Goal: Answer question/provide support: Share knowledge or assist other users

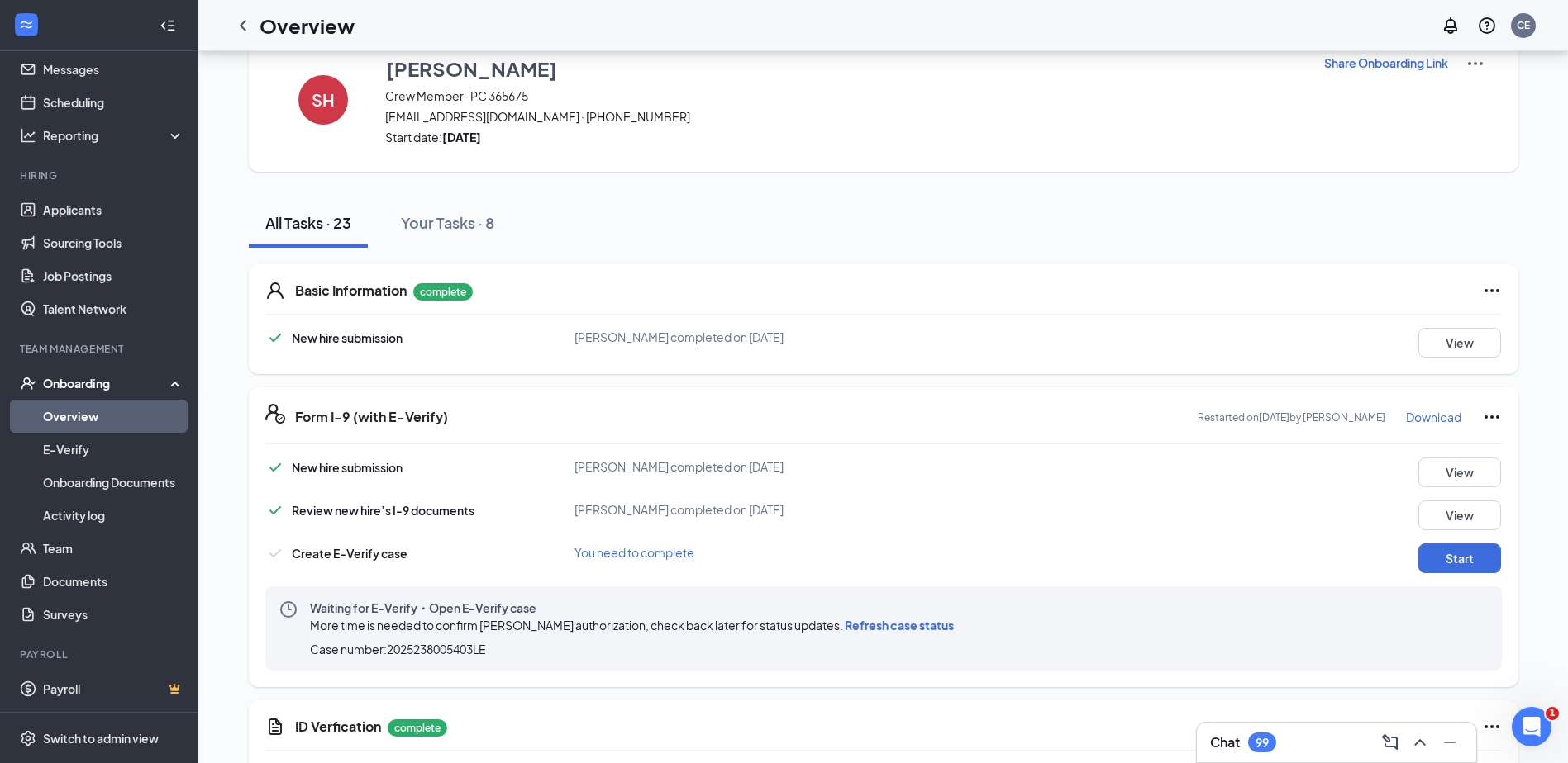
scroll to position [83, 0]
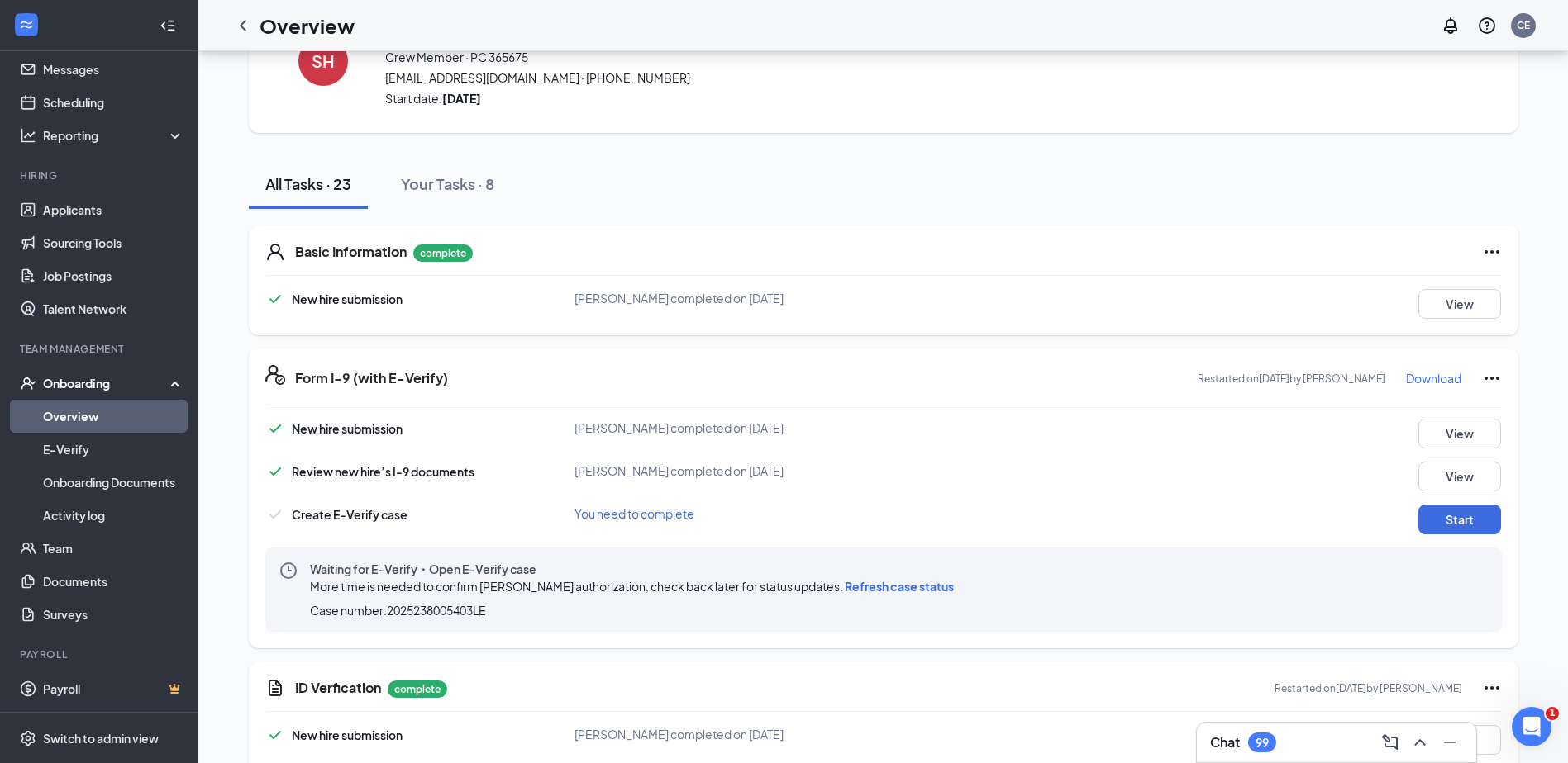
click at [896, 592] on span "Refresh case status" at bounding box center [898, 586] width 109 height 14
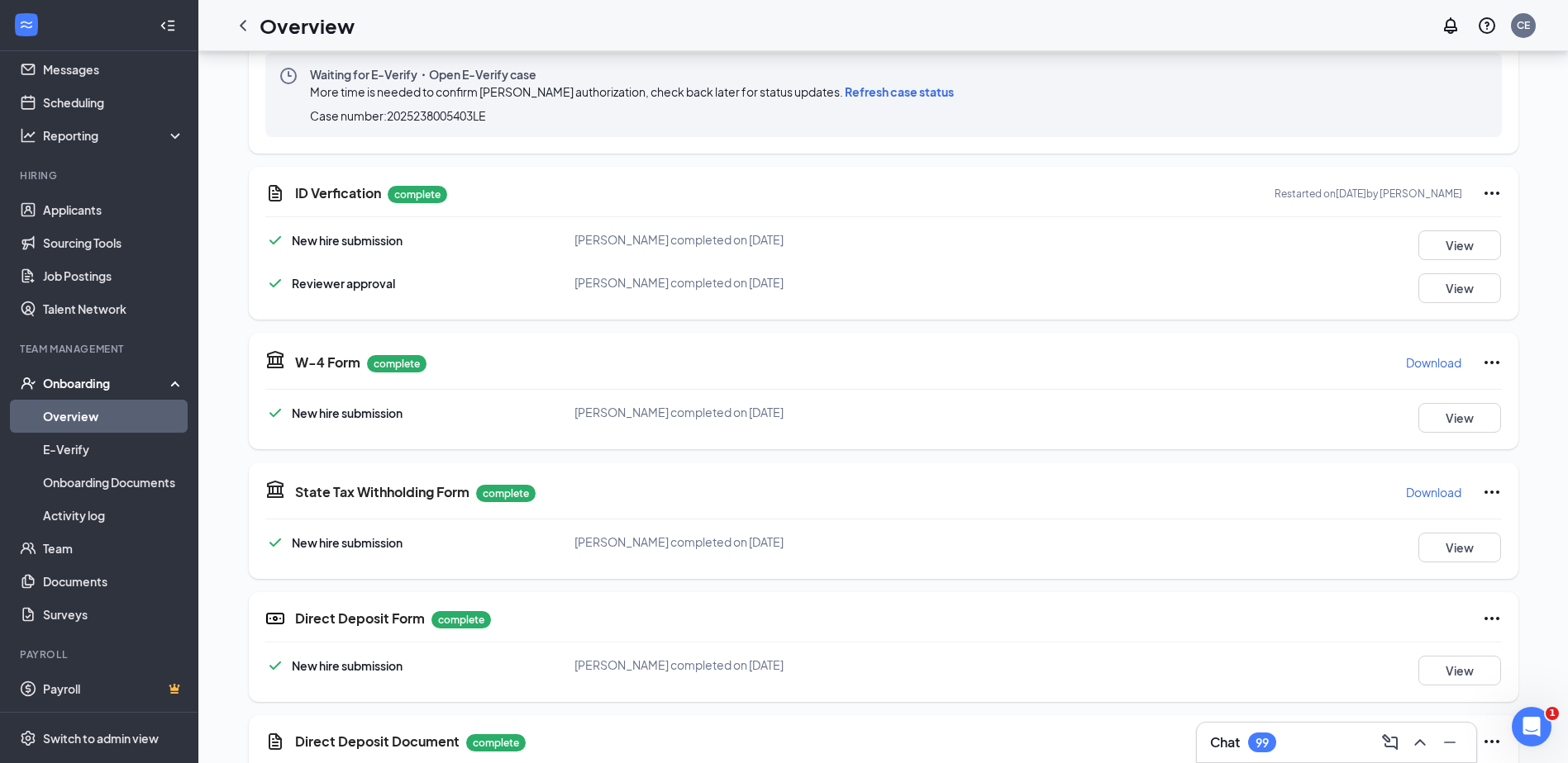
scroll to position [578, 0]
click at [1427, 370] on button "Download" at bounding box center [1432, 361] width 57 height 26
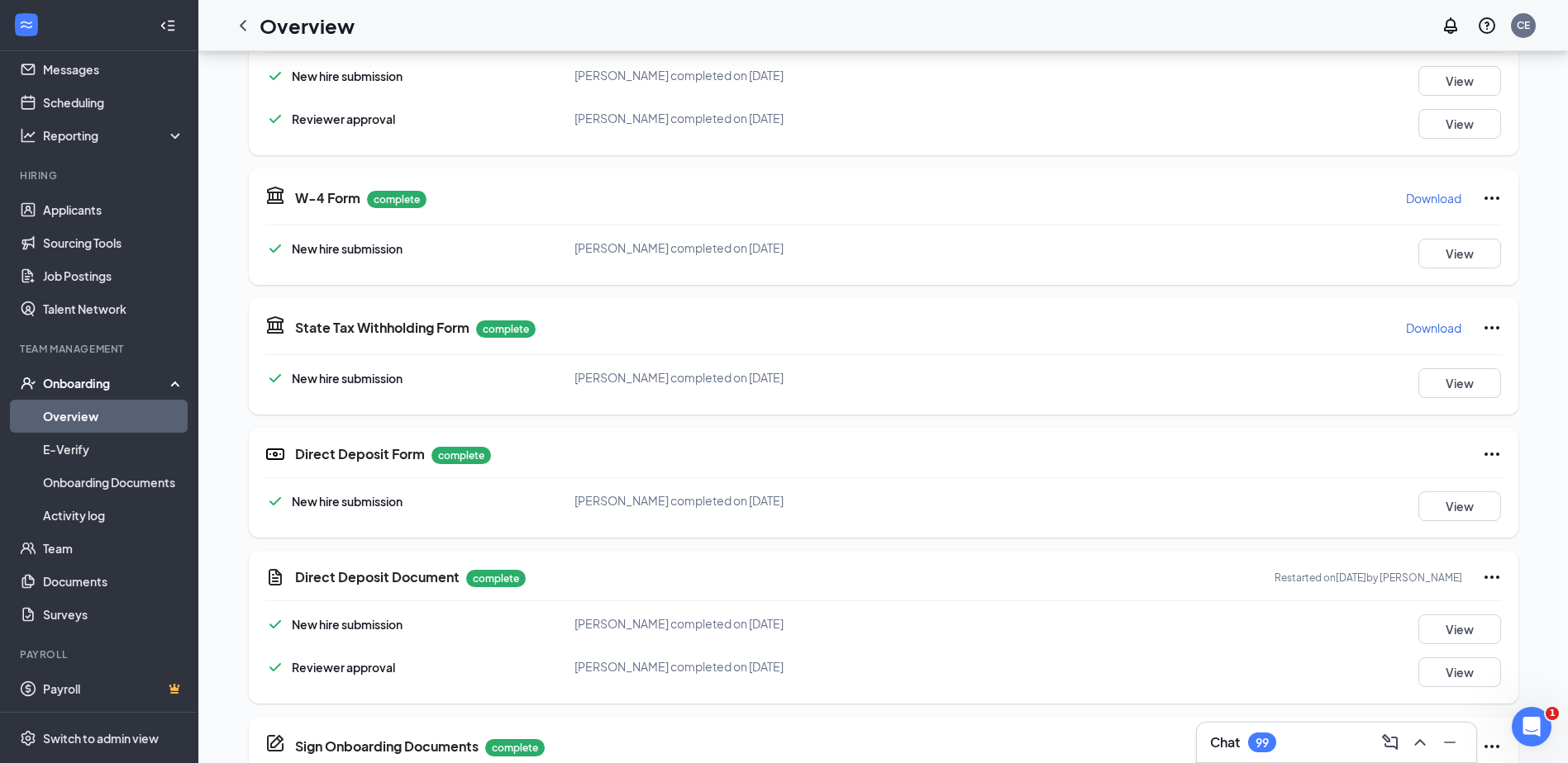
scroll to position [744, 0]
click at [1426, 329] on p "Download" at bounding box center [1433, 326] width 56 height 16
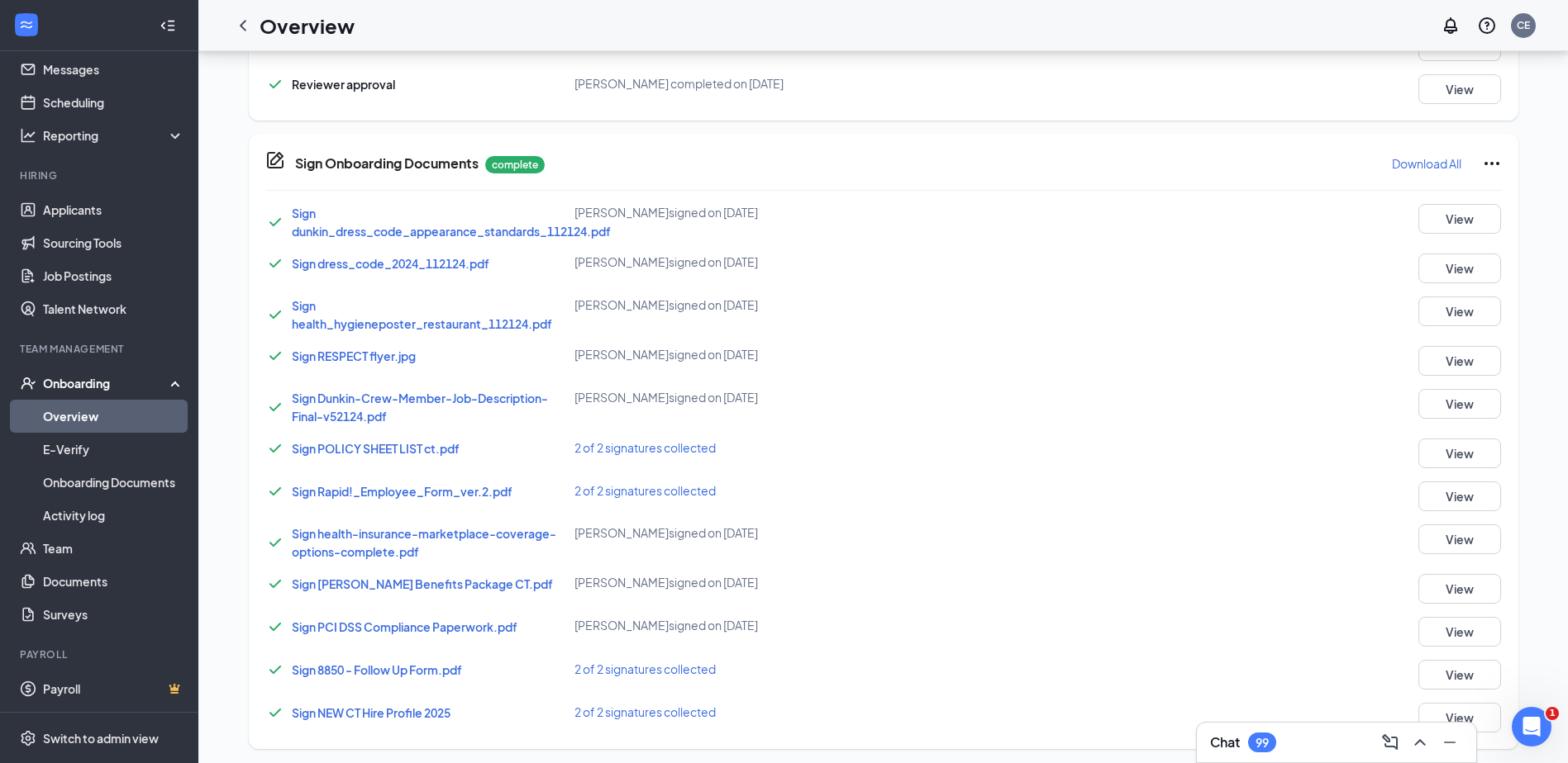
scroll to position [1331, 0]
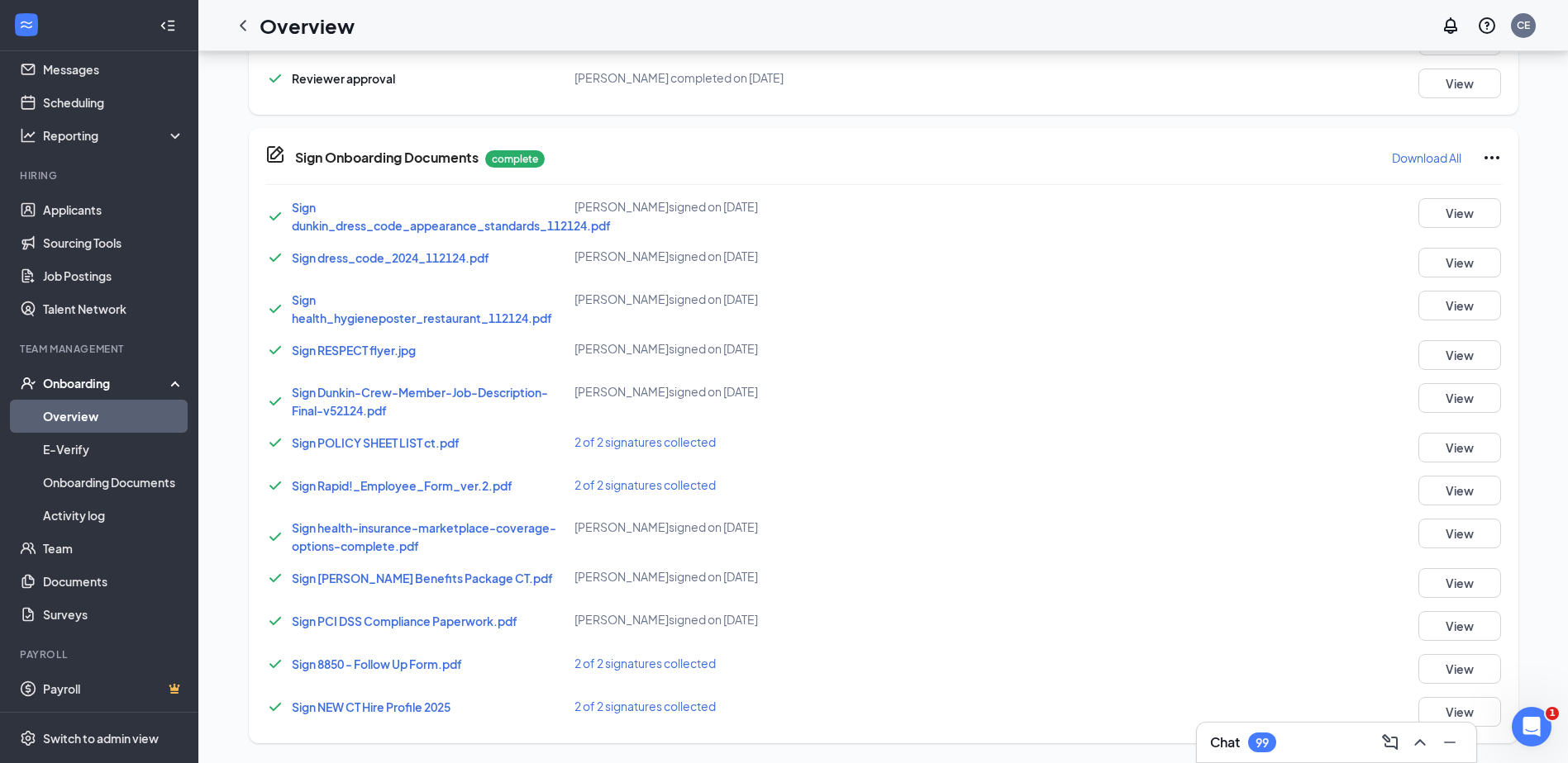
click at [432, 659] on span "Sign 8850 - Follow Up Form.pdf" at bounding box center [376, 664] width 170 height 14
click at [1459, 657] on button "View" at bounding box center [1459, 669] width 83 height 30
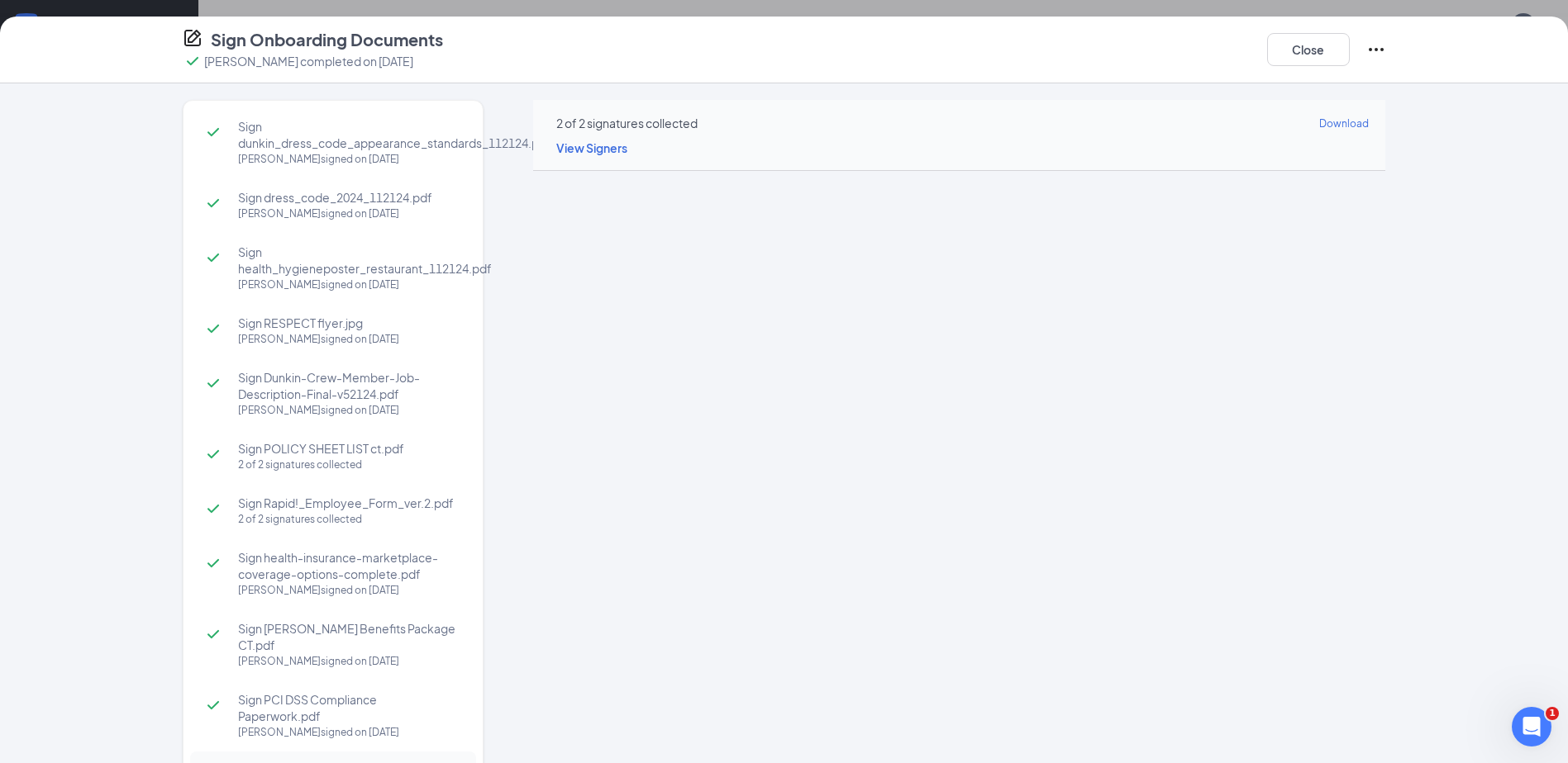
click at [266, 706] on span "Sign PCI DSS Compliance Paperwork.pdf" at bounding box center [348, 708] width 221 height 33
click at [310, 452] on span "Sign POLICY SHEET LIST ct.pdf" at bounding box center [348, 448] width 221 height 16
click at [286, 619] on div "Sign [PERSON_NAME] Benefits Package CT.pdf [PERSON_NAME] signed on [DATE]" at bounding box center [332, 646] width 286 height 71
click at [293, 572] on span "Sign health-insurance-marketplace-coverage-options-complete.pdf" at bounding box center [348, 566] width 221 height 33
click at [266, 507] on span "Sign Rapid!_Employee_Form_ver.2.pdf" at bounding box center [348, 502] width 221 height 16
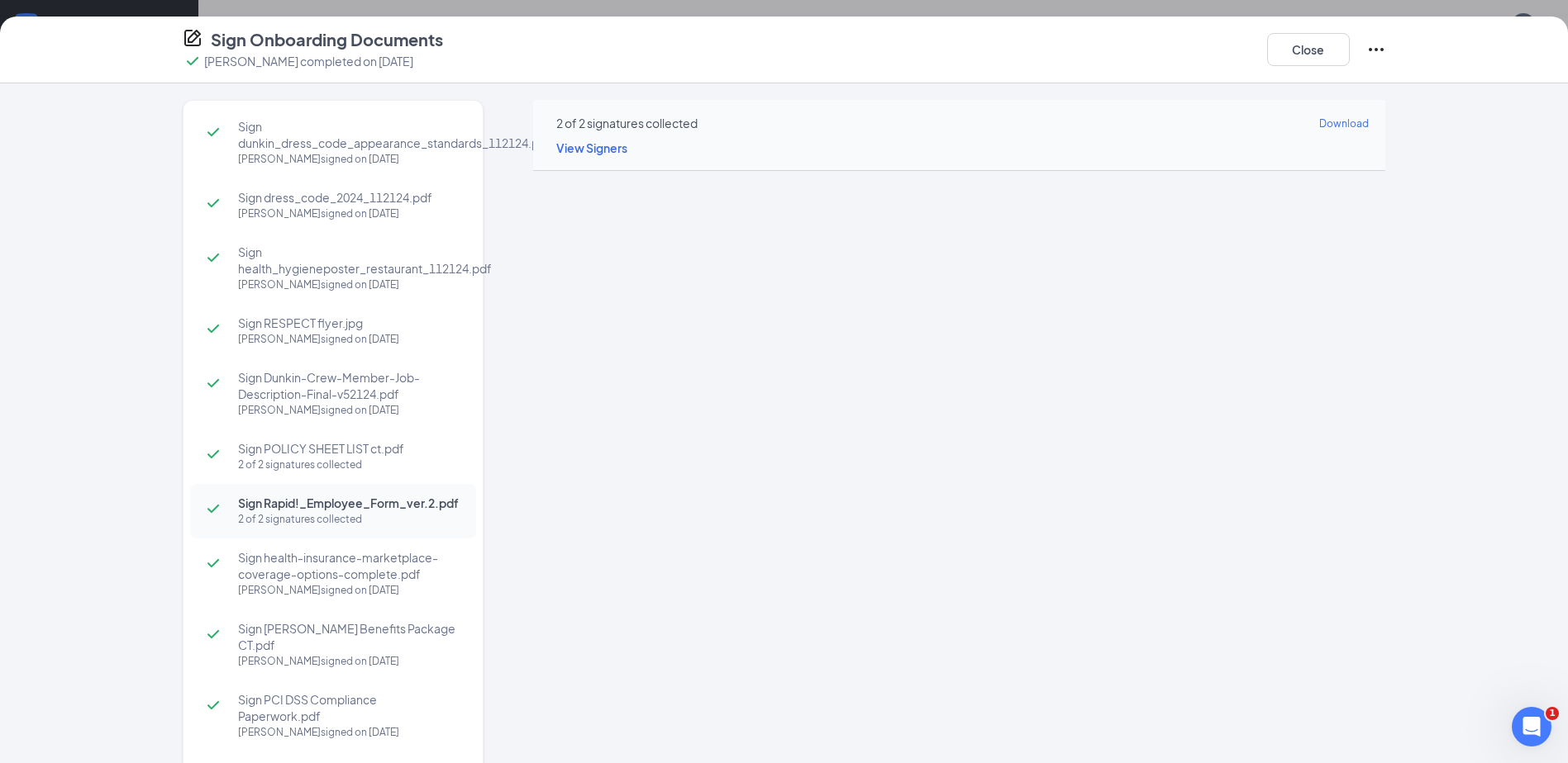
click at [287, 453] on span "Sign POLICY SHEET LIST ct.pdf" at bounding box center [348, 448] width 221 height 16
click at [272, 405] on div "[PERSON_NAME] signed on [DATE]" at bounding box center [348, 410] width 221 height 16
click at [294, 335] on div "[PERSON_NAME] signed on [DATE]" at bounding box center [348, 339] width 221 height 16
click at [318, 285] on div "[PERSON_NAME] signed on [DATE]" at bounding box center [365, 285] width 254 height 16
click at [320, 204] on span "Sign dress_code_2024_112124.pdf" at bounding box center [348, 197] width 221 height 16
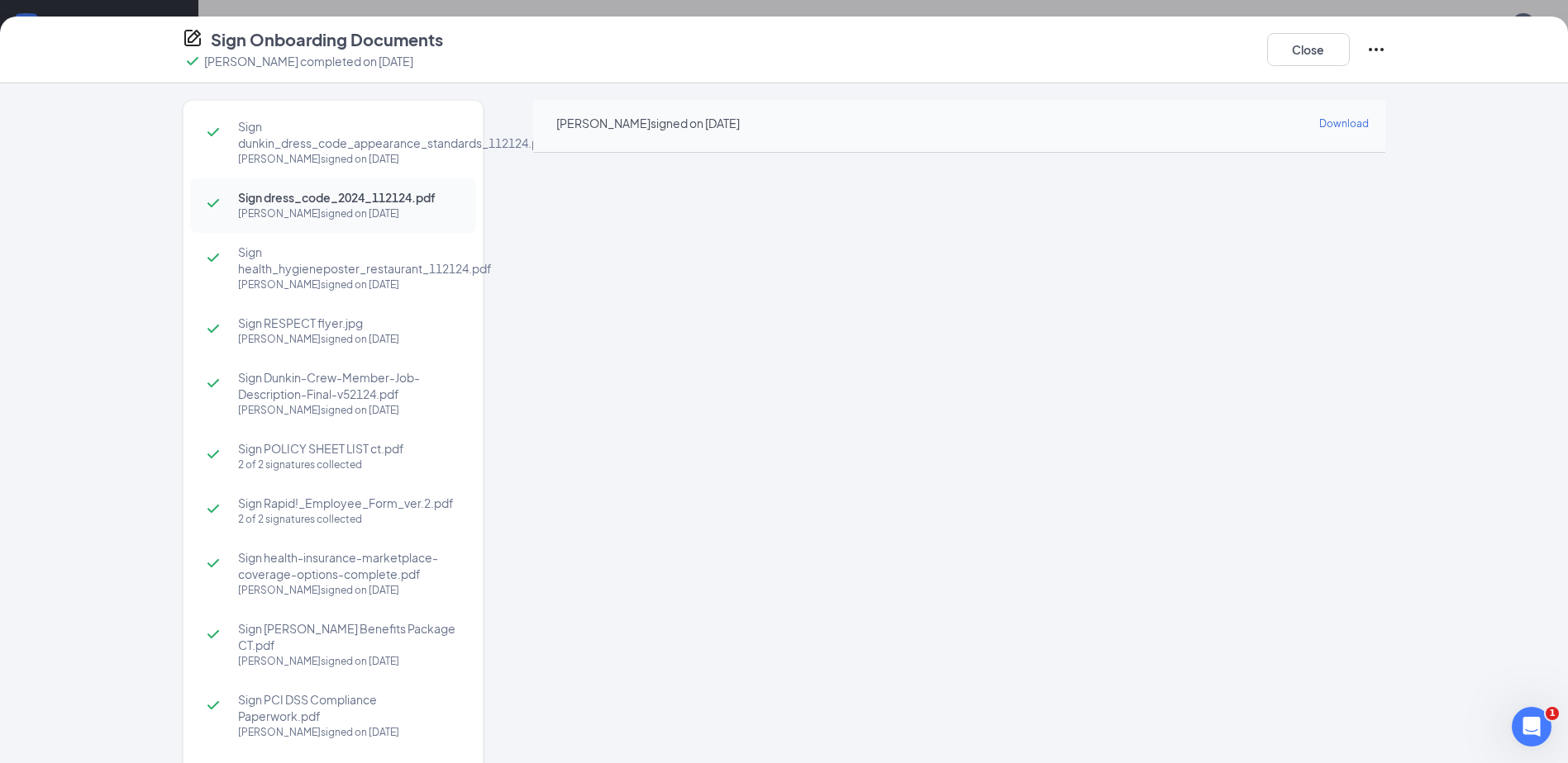
click at [332, 136] on span "Sign dunkin_dress_code_appearance_standards_112124.pdf" at bounding box center [366, 135] width 256 height 33
click at [1319, 44] on button "Close" at bounding box center [1308, 49] width 83 height 33
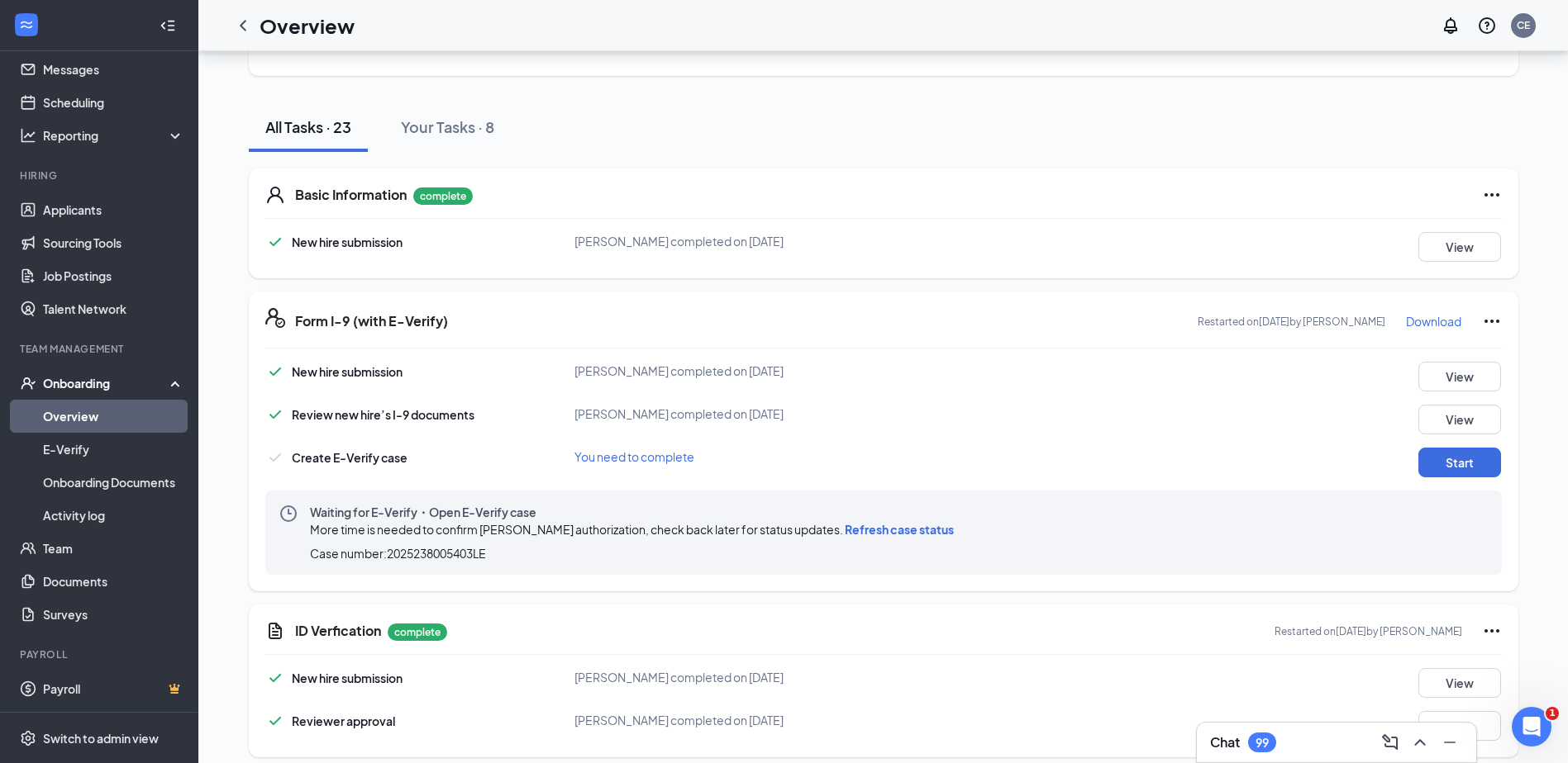
scroll to position [0, 0]
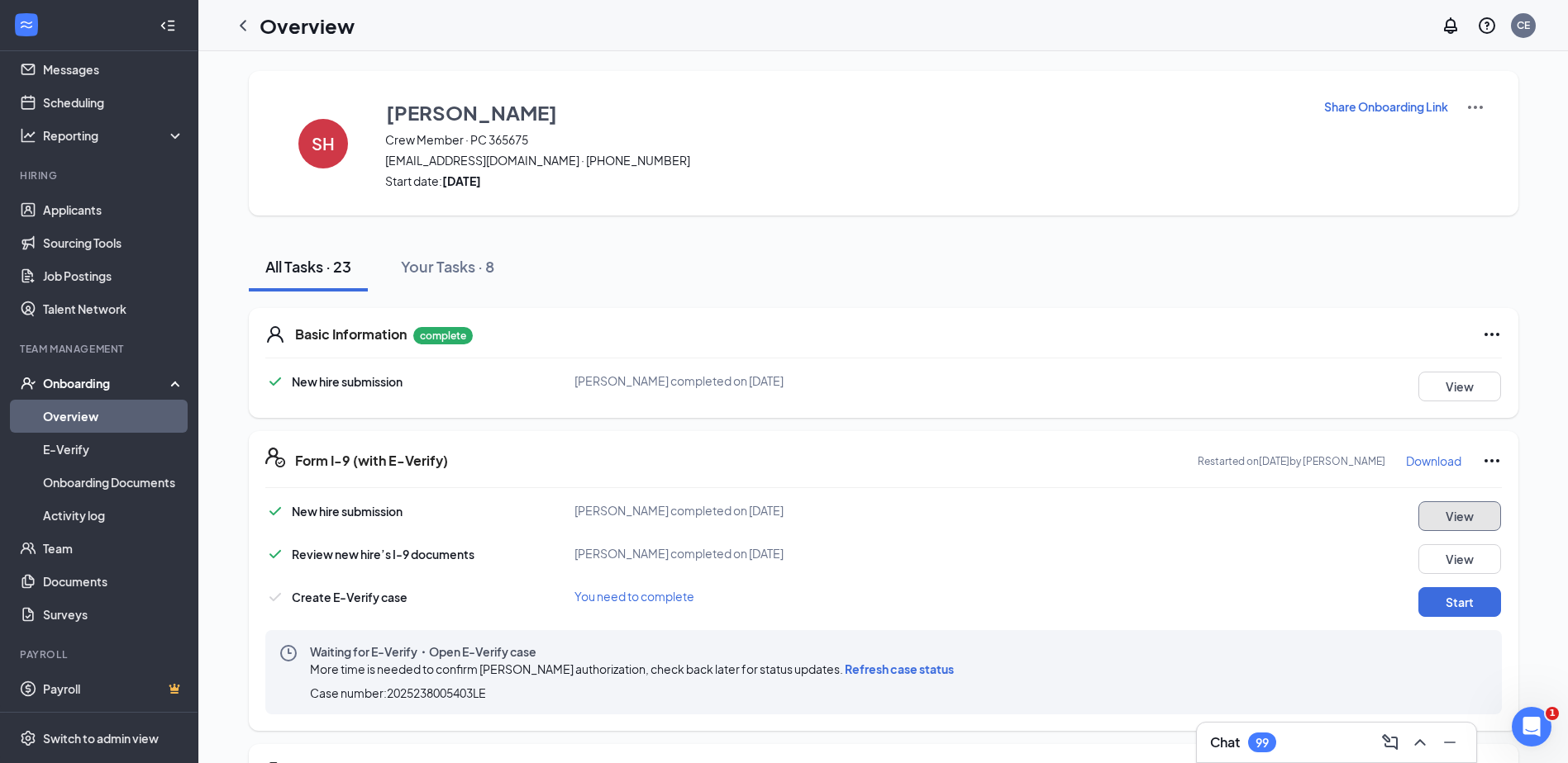
click at [1441, 512] on button "View" at bounding box center [1459, 516] width 83 height 30
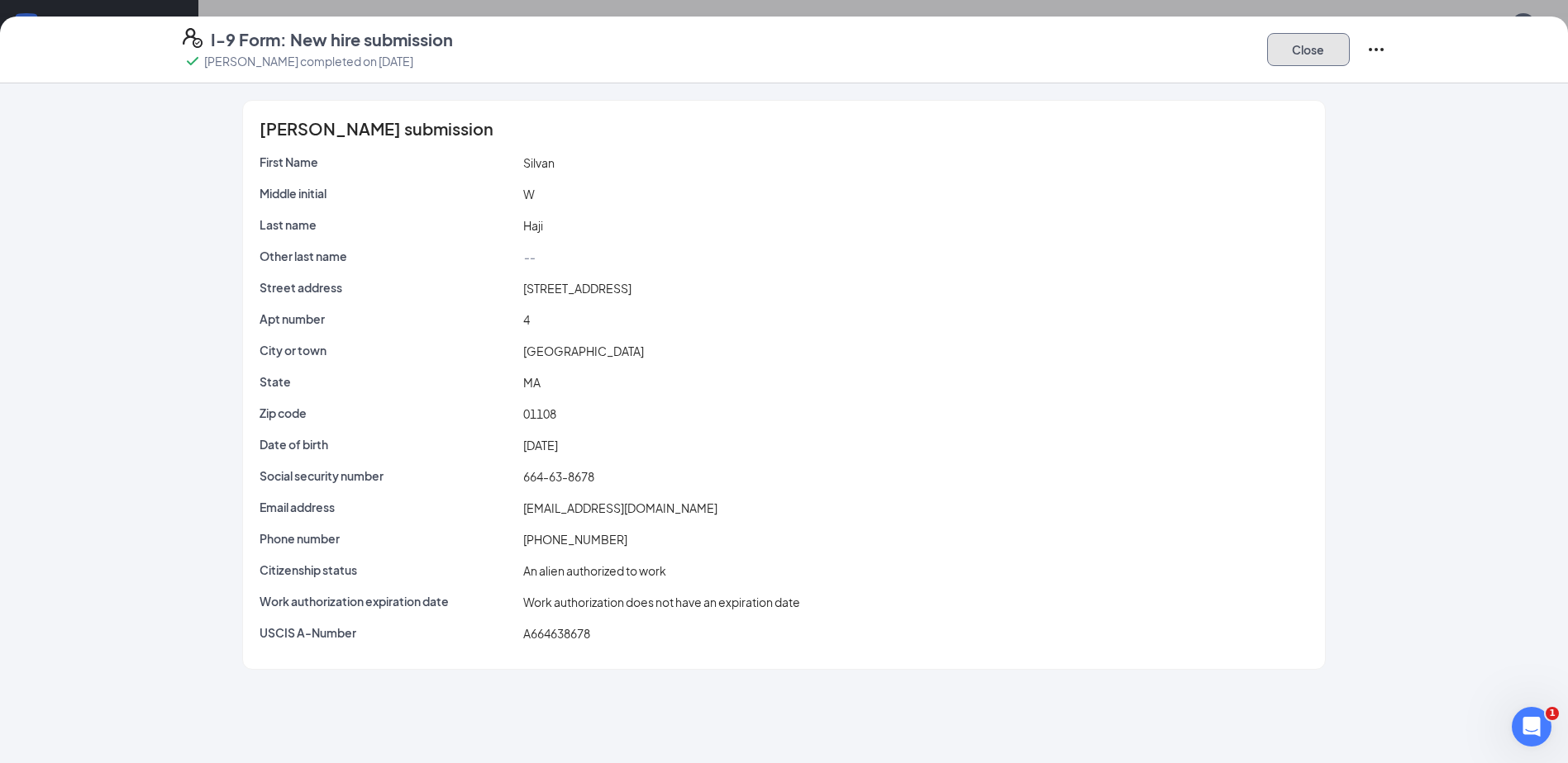
click at [1305, 64] on button "Close" at bounding box center [1308, 49] width 83 height 33
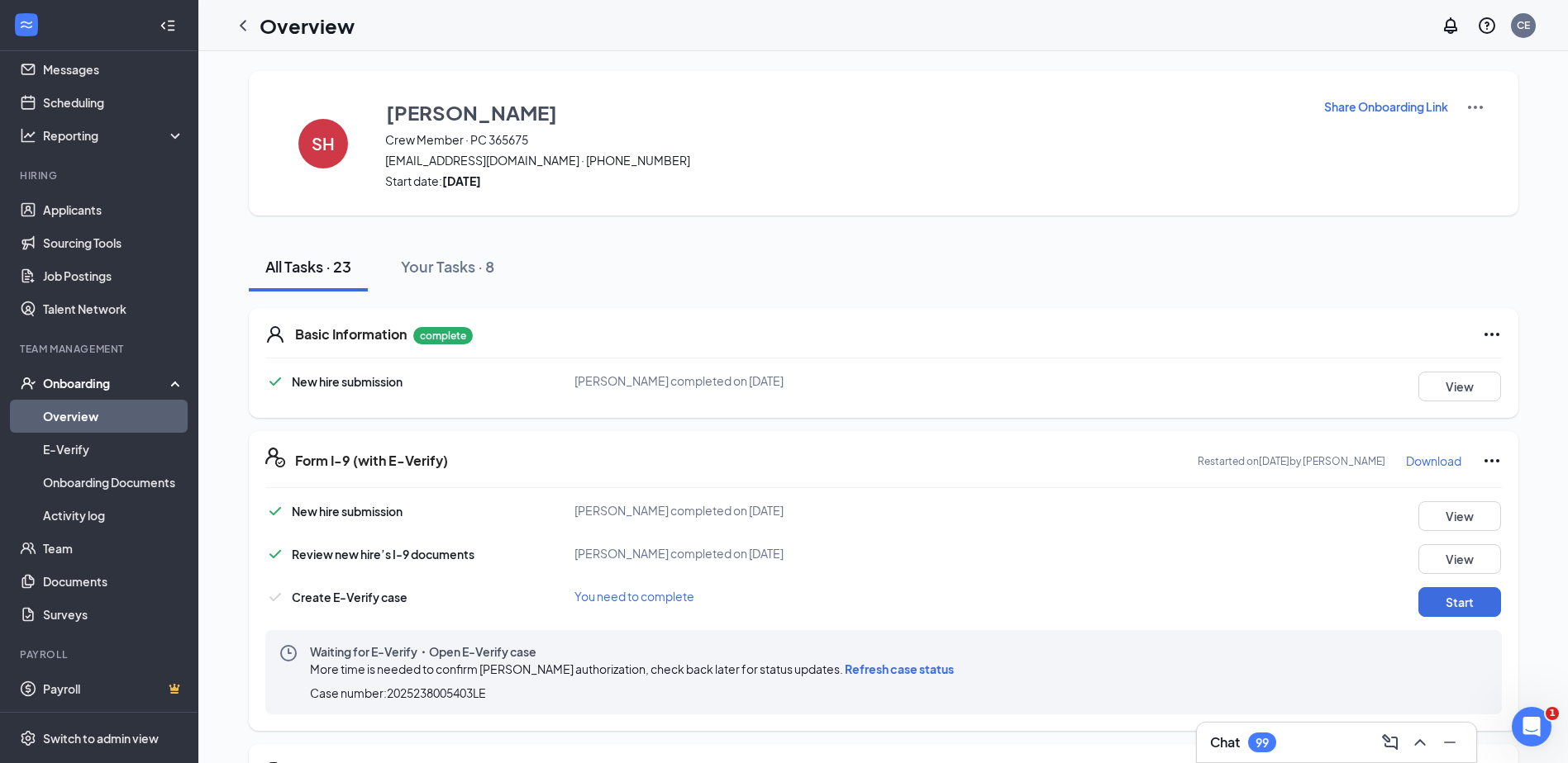
click at [1435, 466] on p "Download" at bounding box center [1433, 460] width 56 height 16
click at [244, 24] on icon "ChevronLeft" at bounding box center [243, 25] width 20 height 20
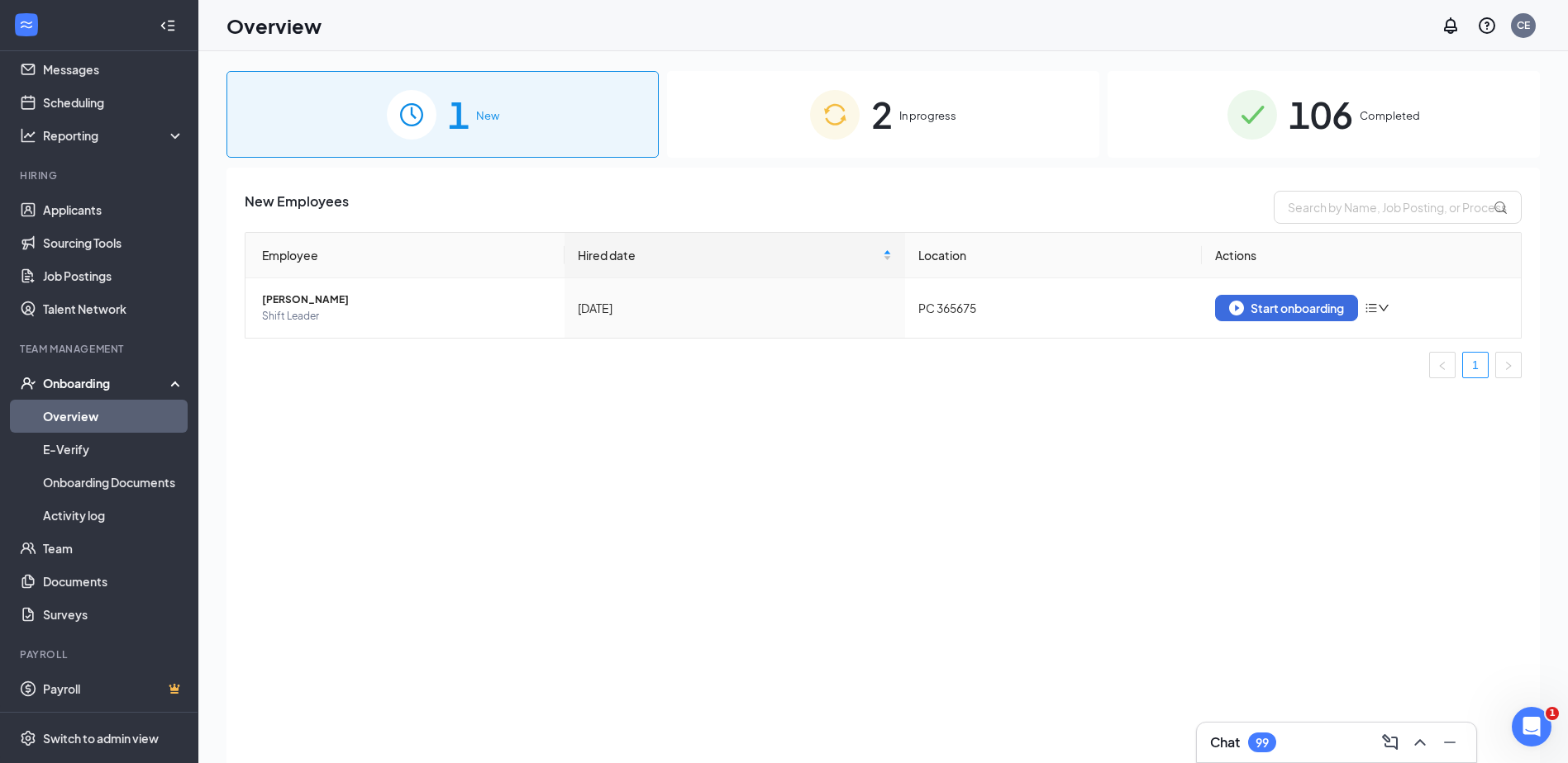
click at [792, 142] on div "2 In progress" at bounding box center [883, 114] width 432 height 87
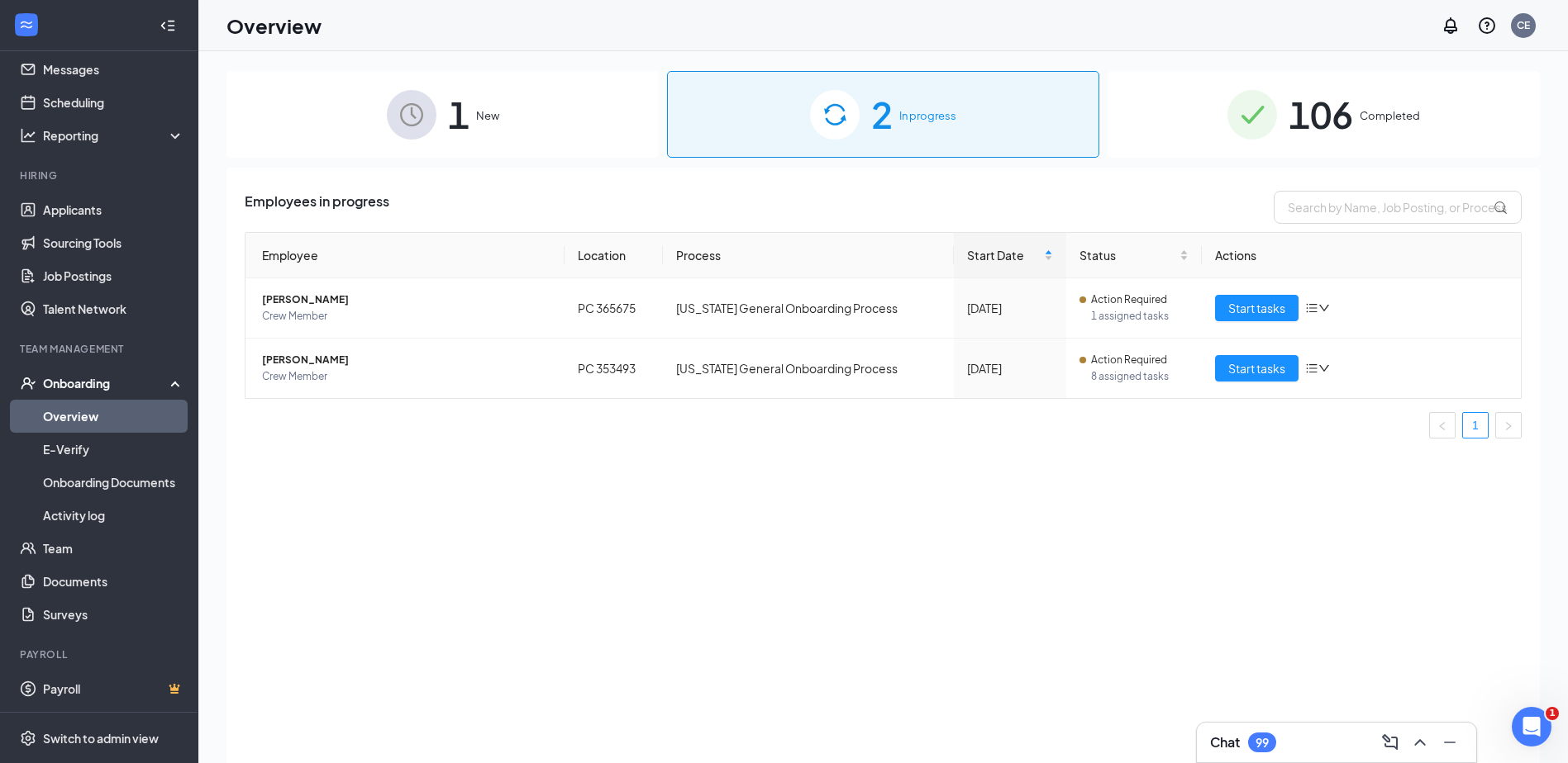
click at [493, 117] on span "New" at bounding box center [488, 115] width 23 height 16
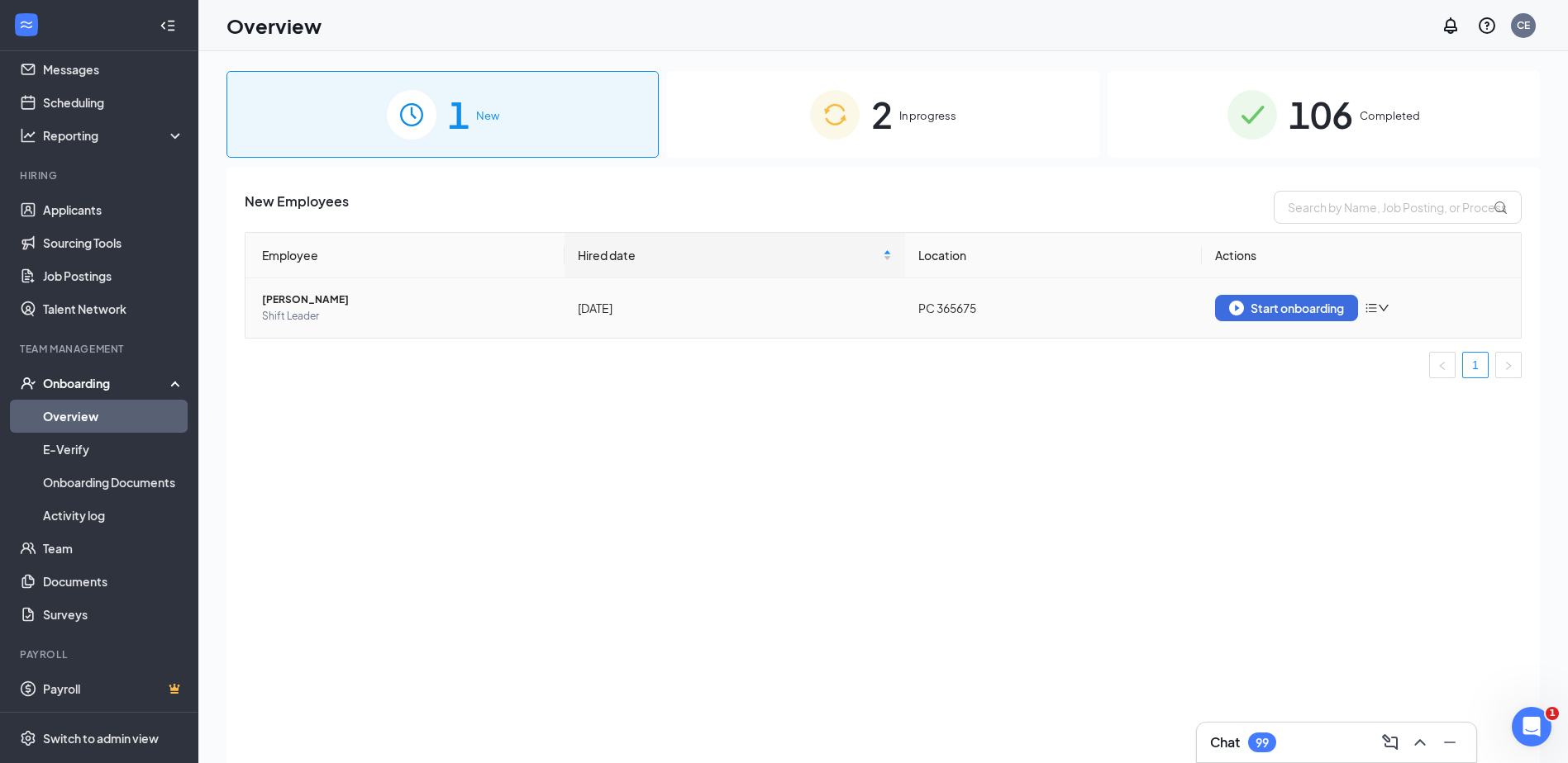
click at [330, 296] on span "[PERSON_NAME]" at bounding box center [406, 299] width 289 height 16
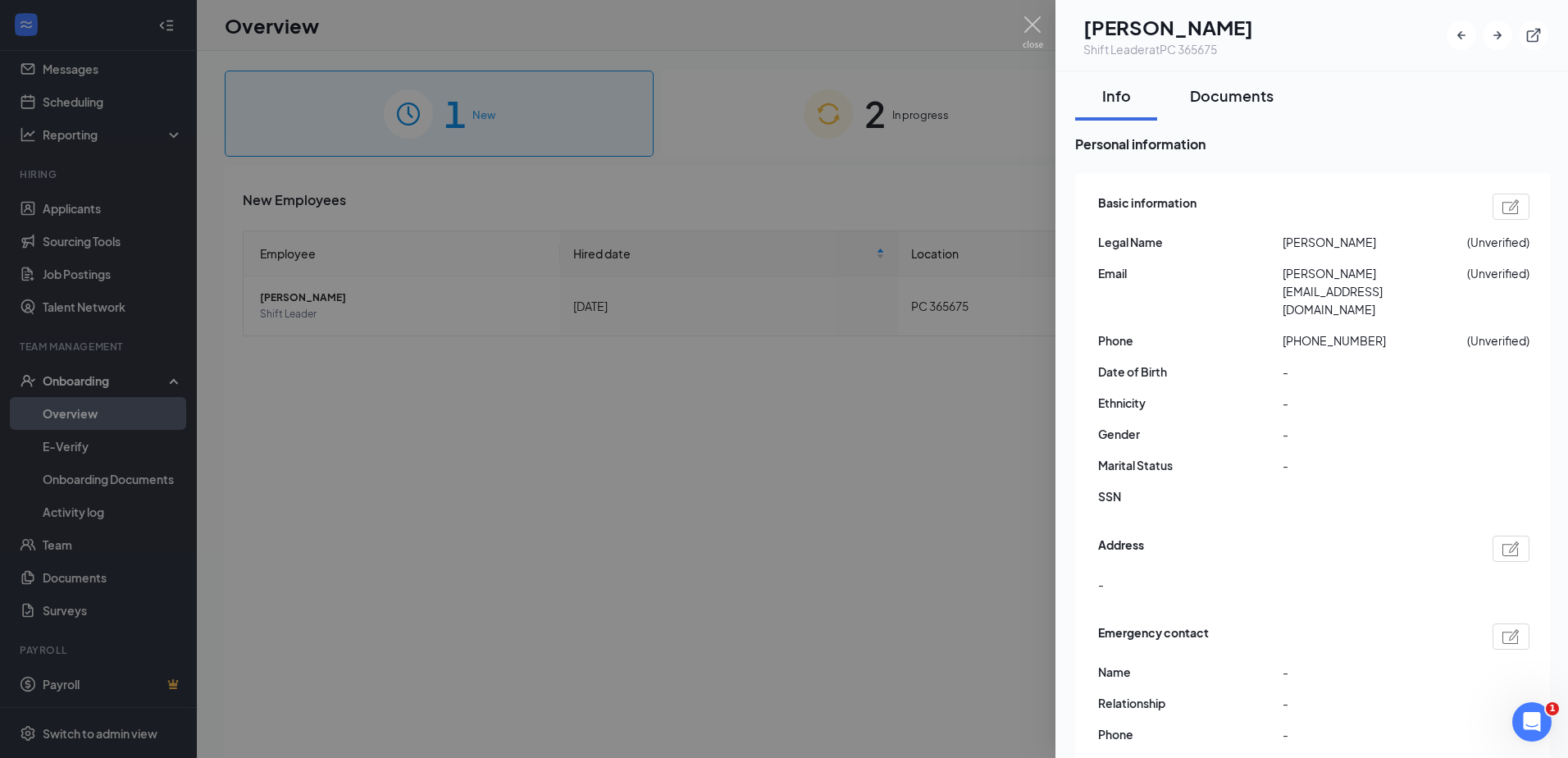
click at [1224, 85] on div "Documents" at bounding box center [1233, 95] width 84 height 20
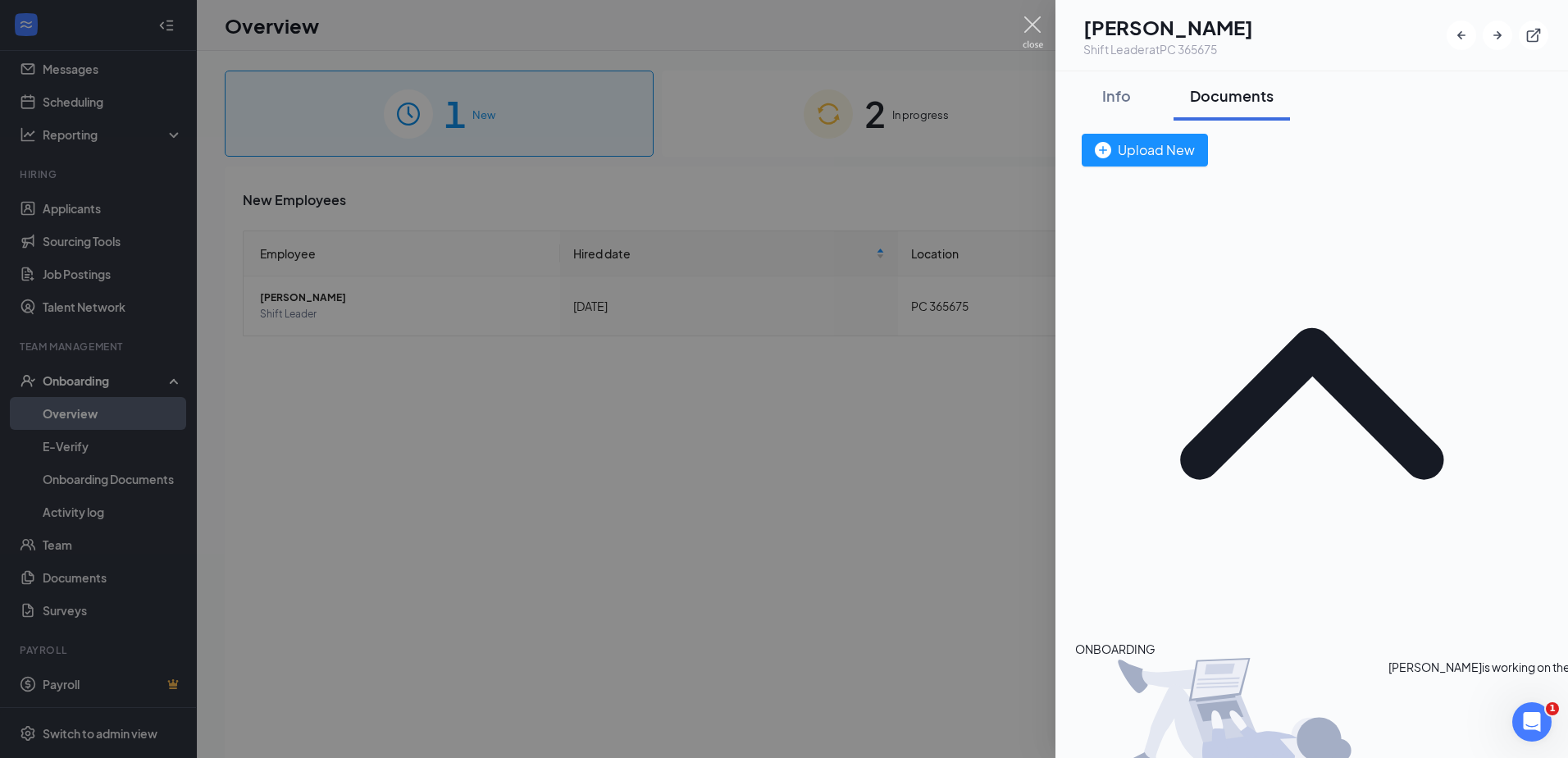
click at [1032, 28] on img at bounding box center [1033, 32] width 20 height 32
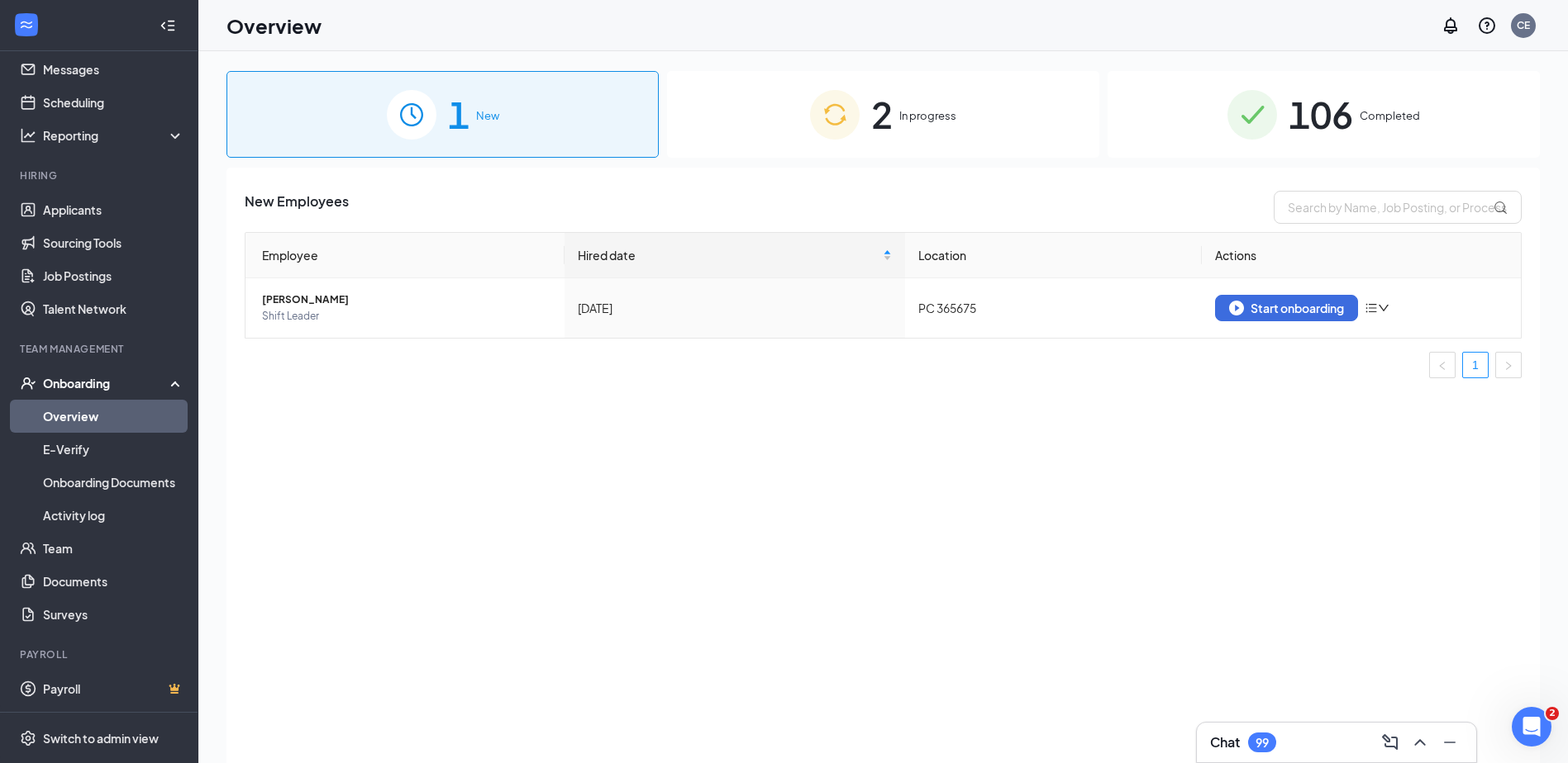
click at [1541, 721] on div "Close Intercom Messenger" at bounding box center [1529, 724] width 39 height 39
click at [1540, 721] on icon "Open Intercom Messenger" at bounding box center [1529, 725] width 27 height 27
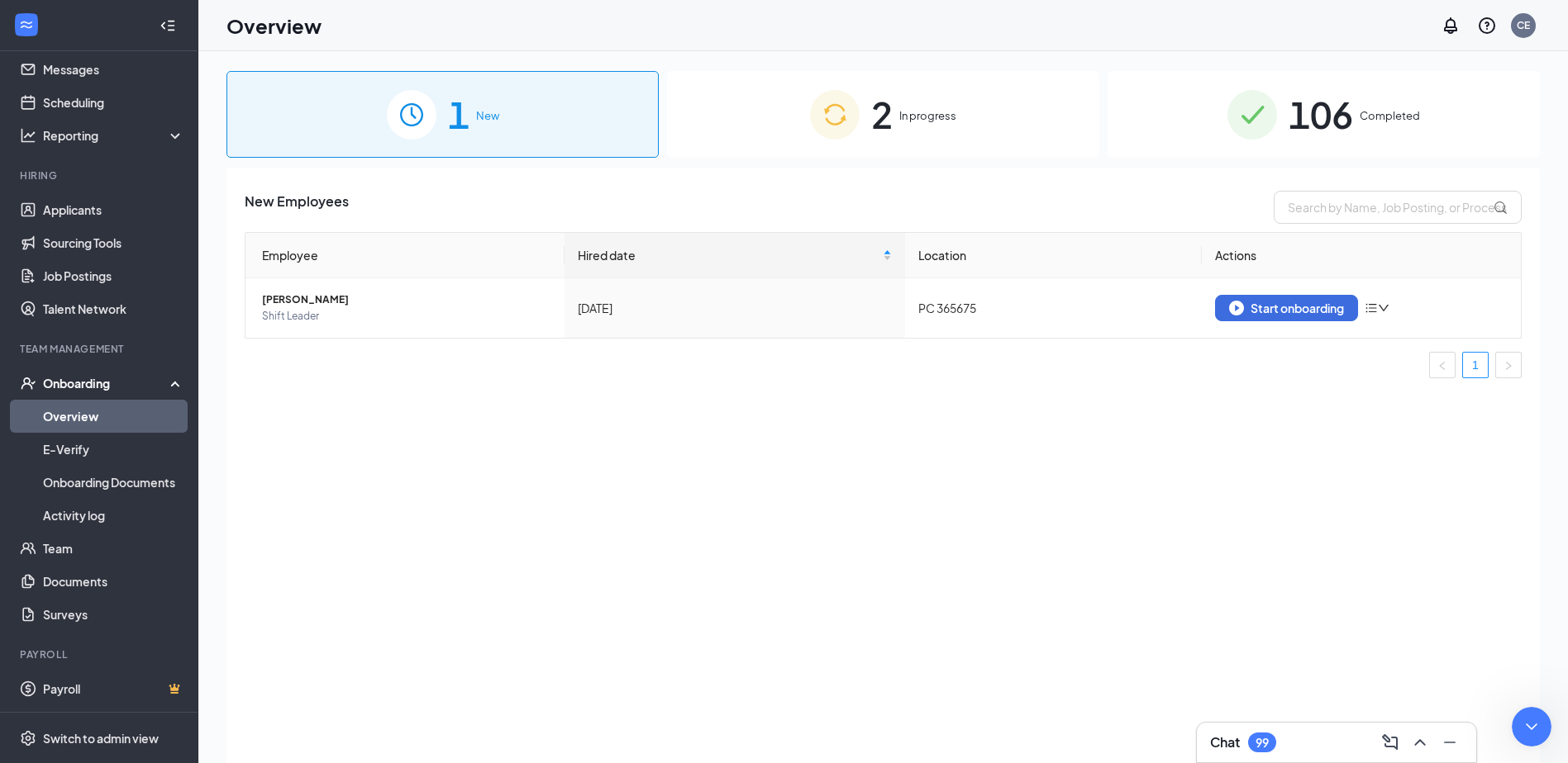
type textarea "okay no problem thankyou!"
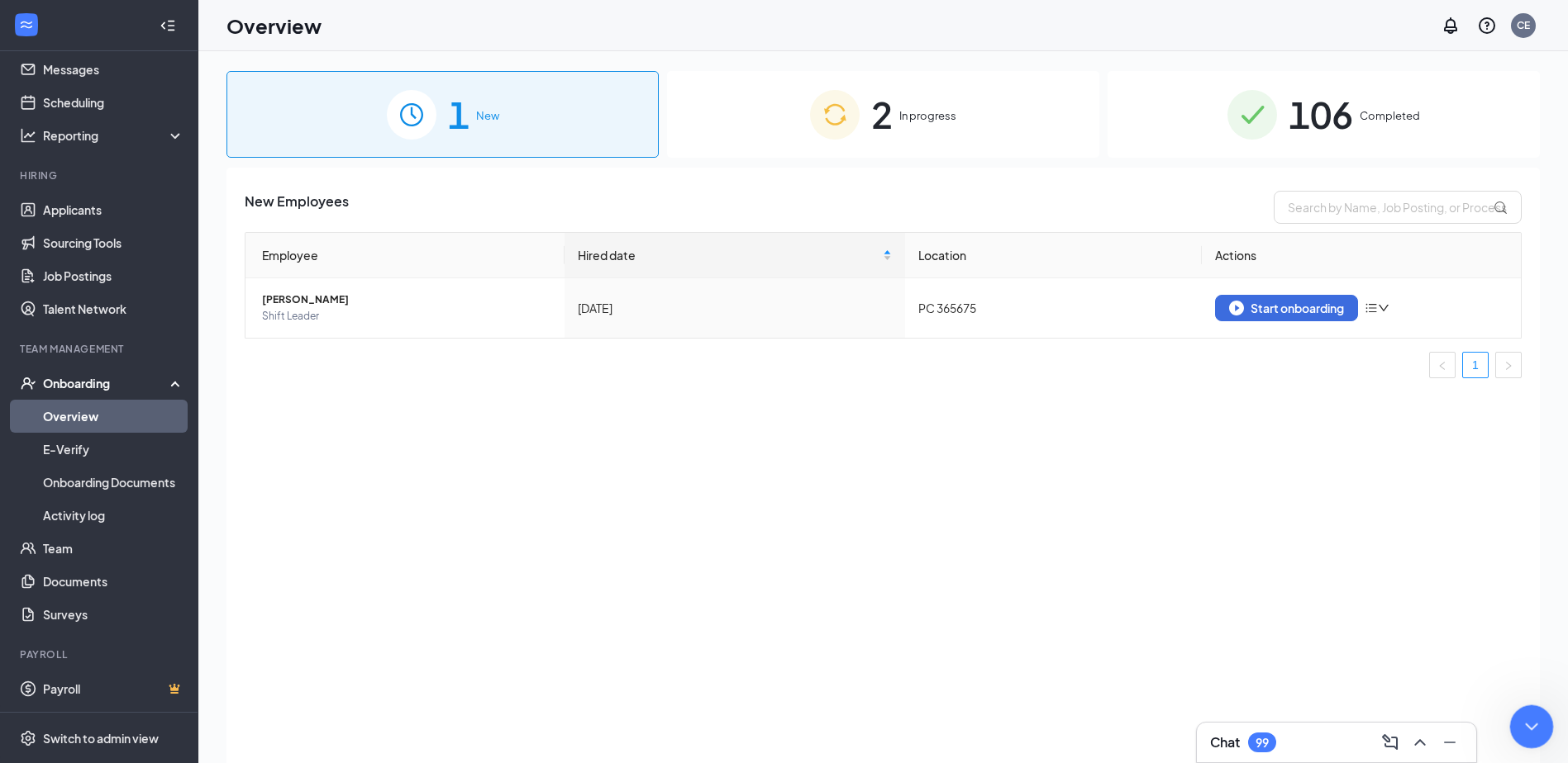
click at [1532, 726] on icon "Close Intercom Messenger" at bounding box center [1529, 725] width 20 height 20
type textarea "hi yes so sorry!v"
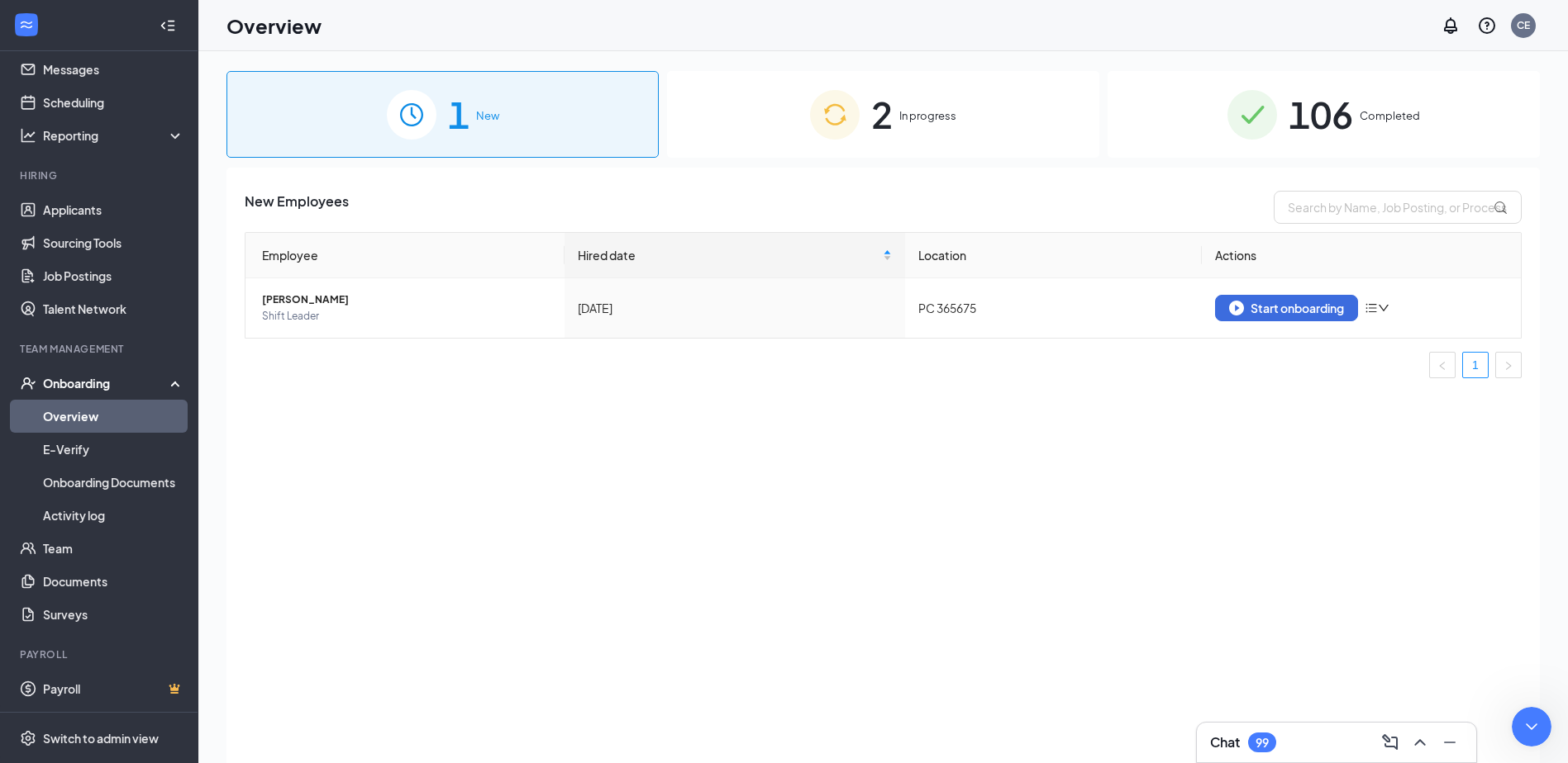
scroll to position [391, 0]
type textarea "[PERSON_NAME]"
type textarea "h"
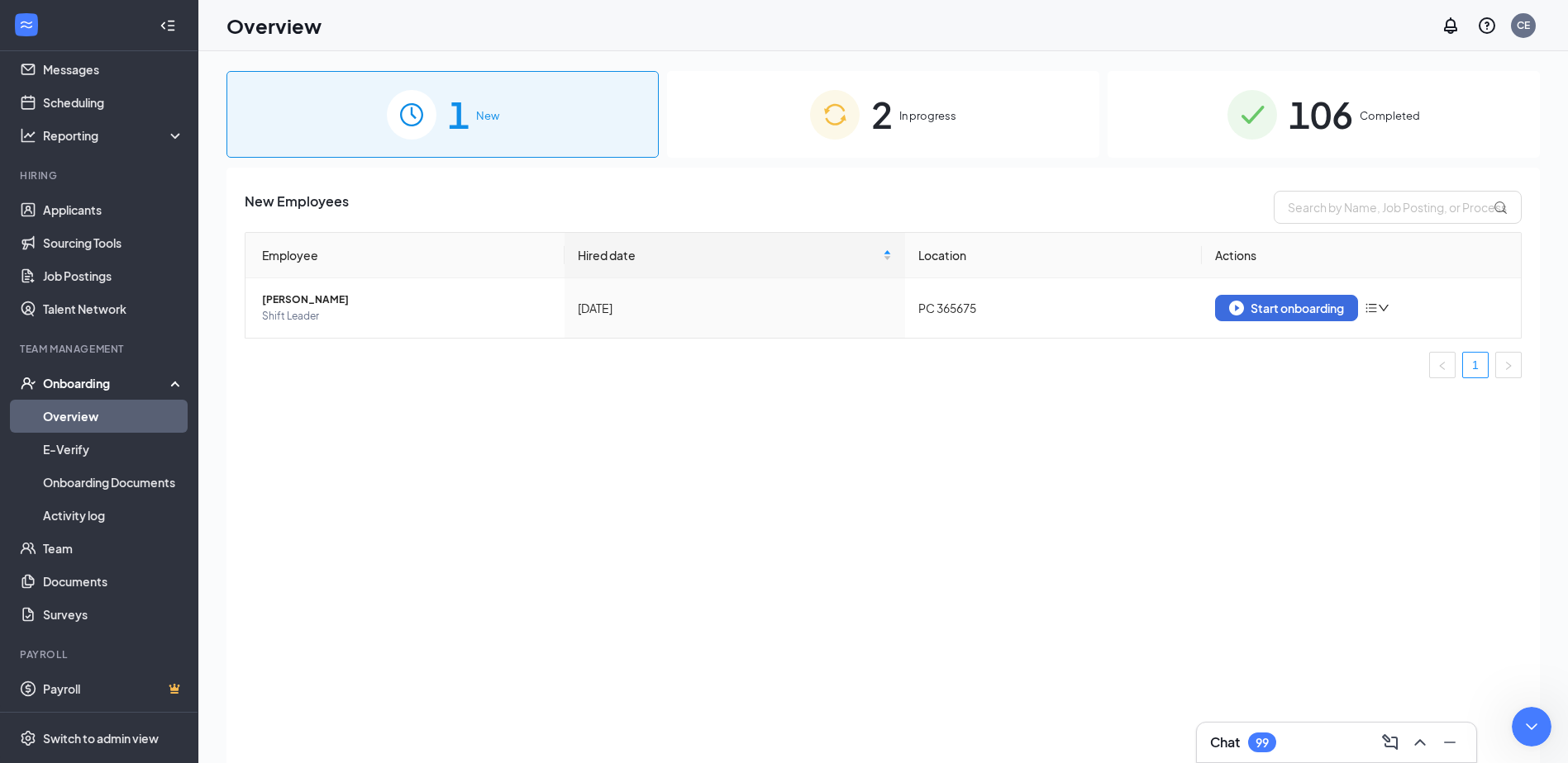
scroll to position [495, 0]
type textarea "Her employment authorization # is attached ot her ID. I just need that"
drag, startPoint x: 102, startPoint y: 1369, endPoint x: 10, endPoint y: 1334, distance: 98.4
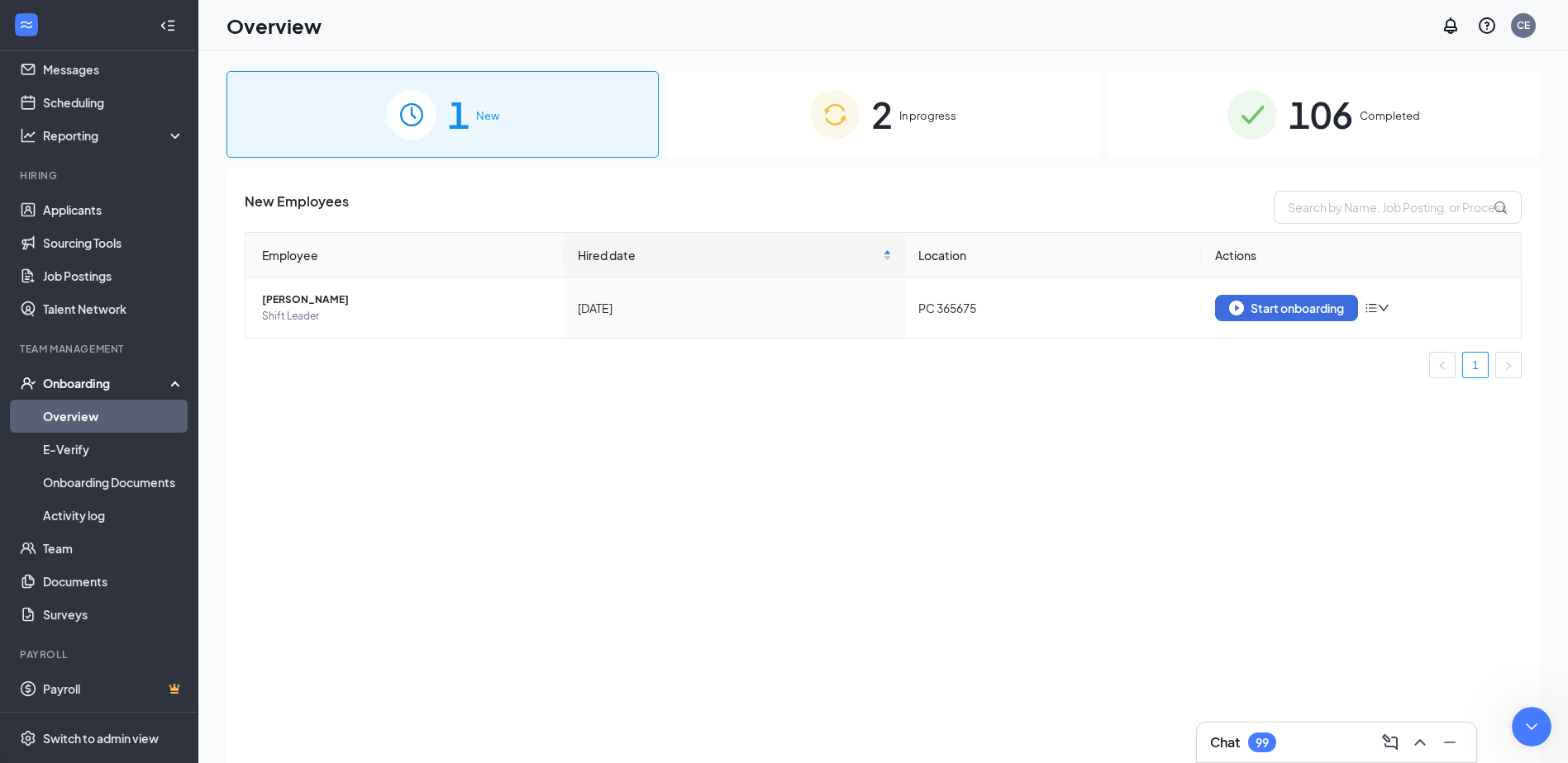
type textarea "Thankyou"
click at [840, 139] on div "2 In progress" at bounding box center [883, 114] width 432 height 87
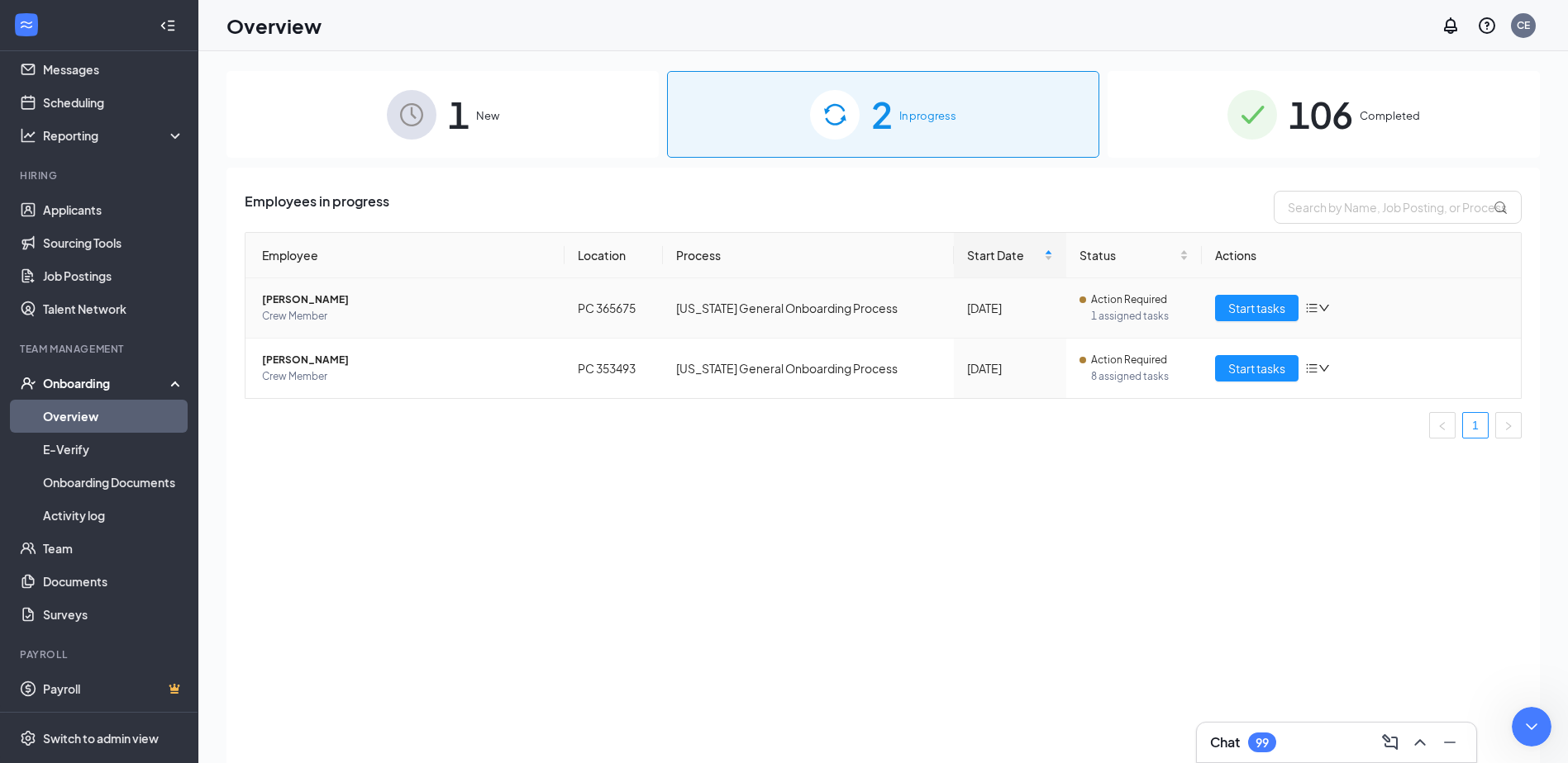
click at [305, 294] on span "[PERSON_NAME]" at bounding box center [406, 299] width 289 height 16
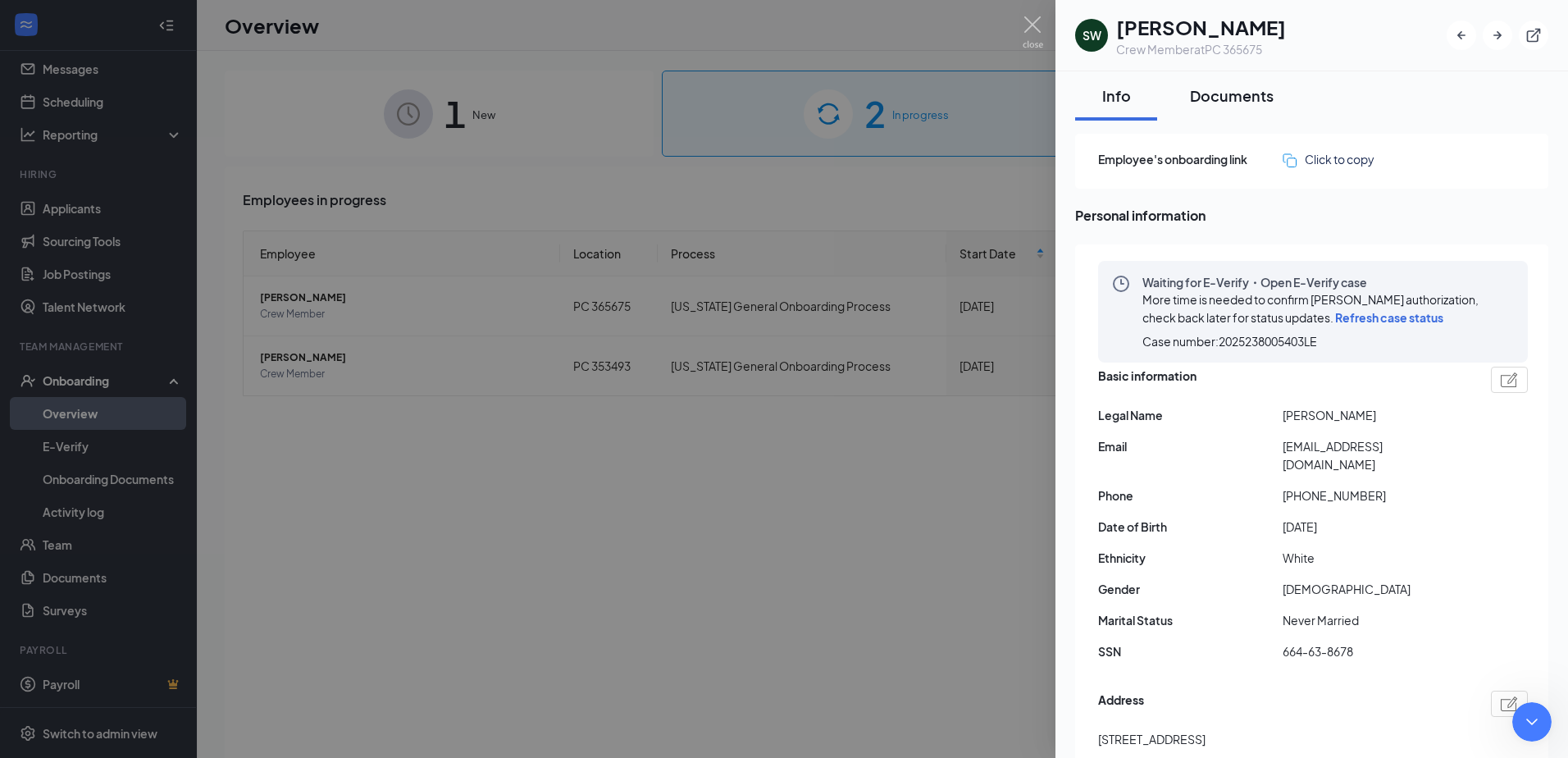
click at [1205, 100] on div "Documents" at bounding box center [1233, 95] width 84 height 20
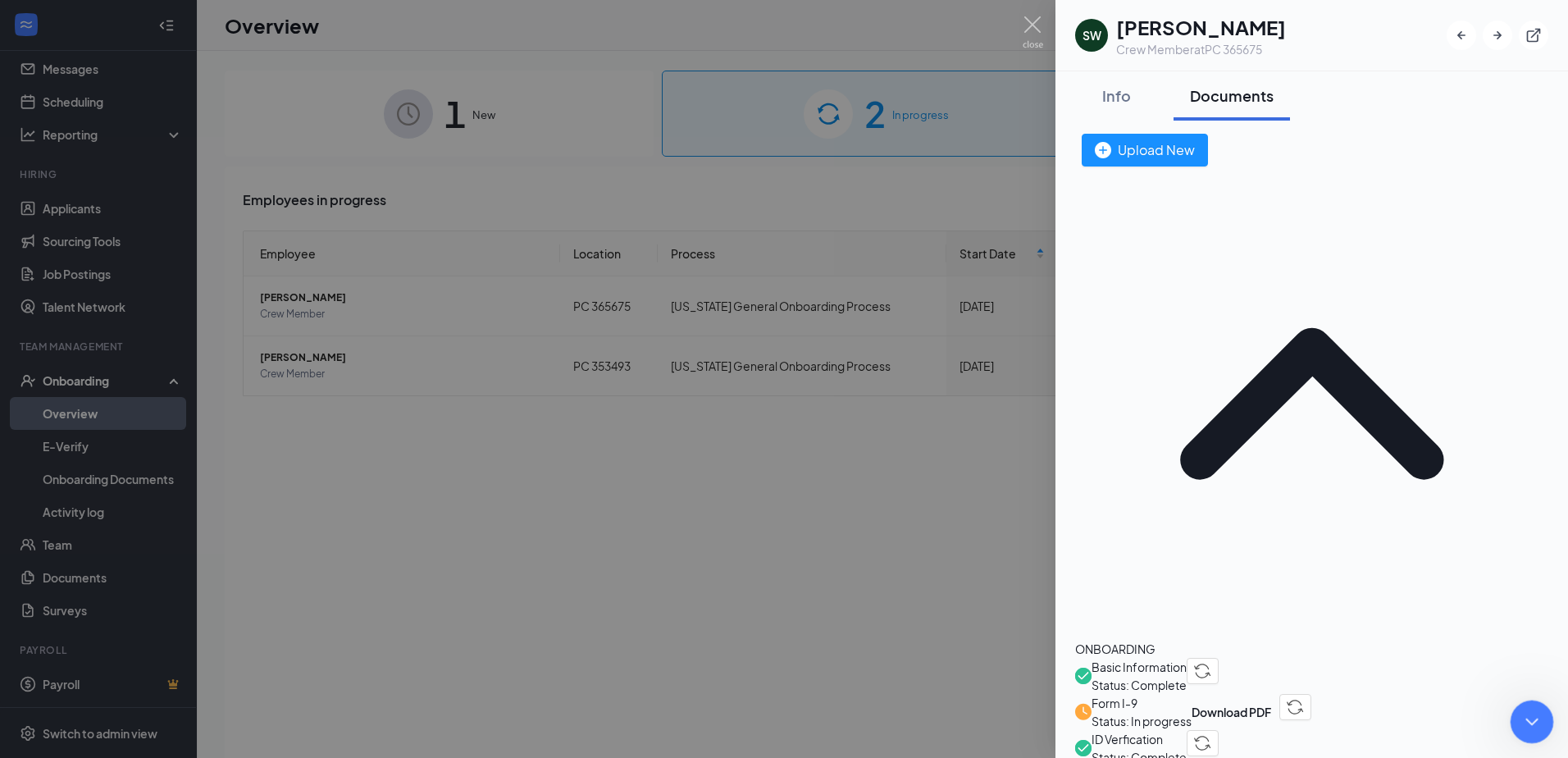
click at [1527, 718] on icon "Close Intercom Messenger" at bounding box center [1530, 719] width 11 height 7
click at [1175, 694] on span "Form I-9" at bounding box center [1142, 703] width 100 height 18
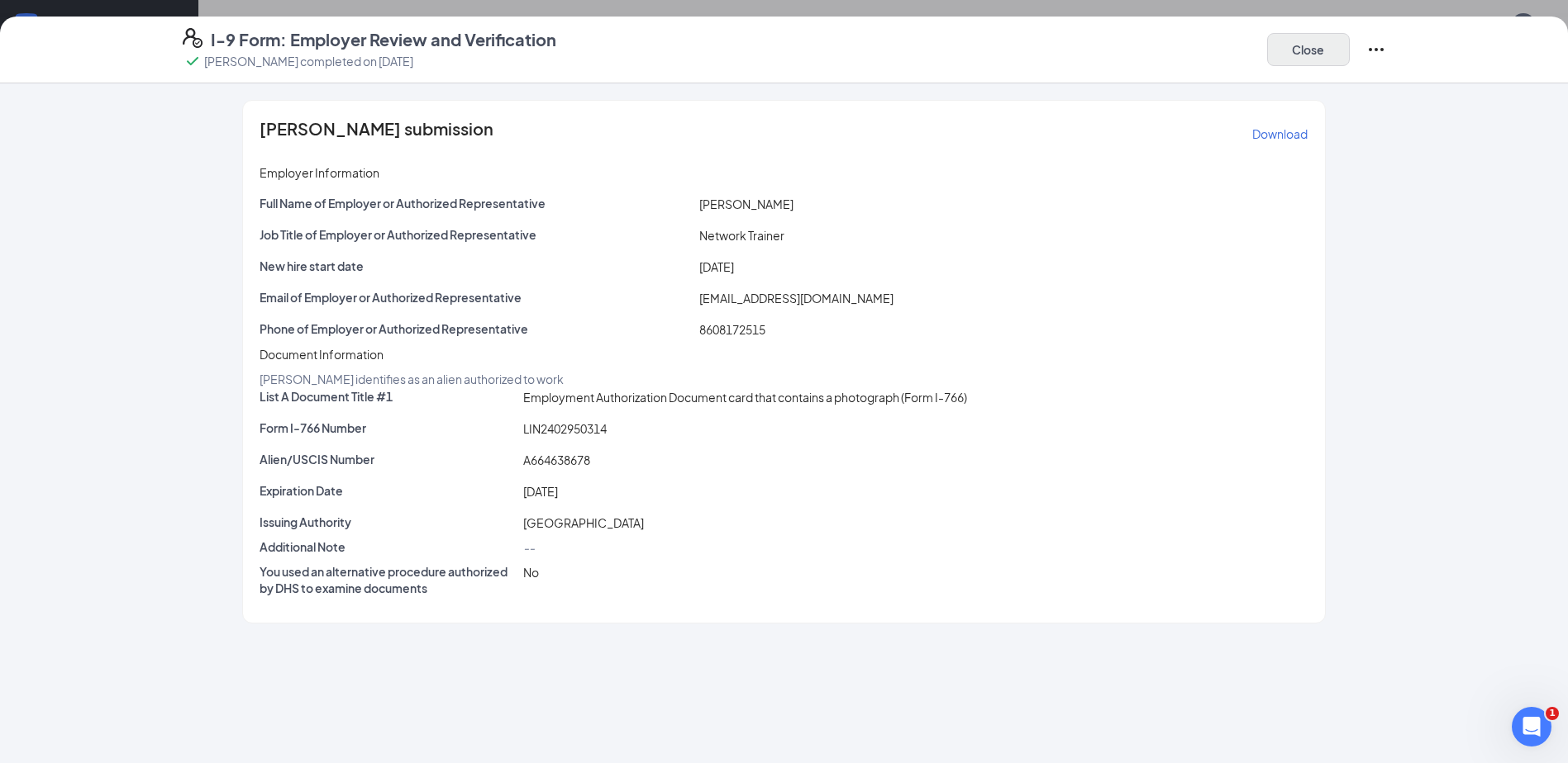
scroll to position [248, 0]
click at [1327, 50] on button "Close" at bounding box center [1308, 49] width 83 height 33
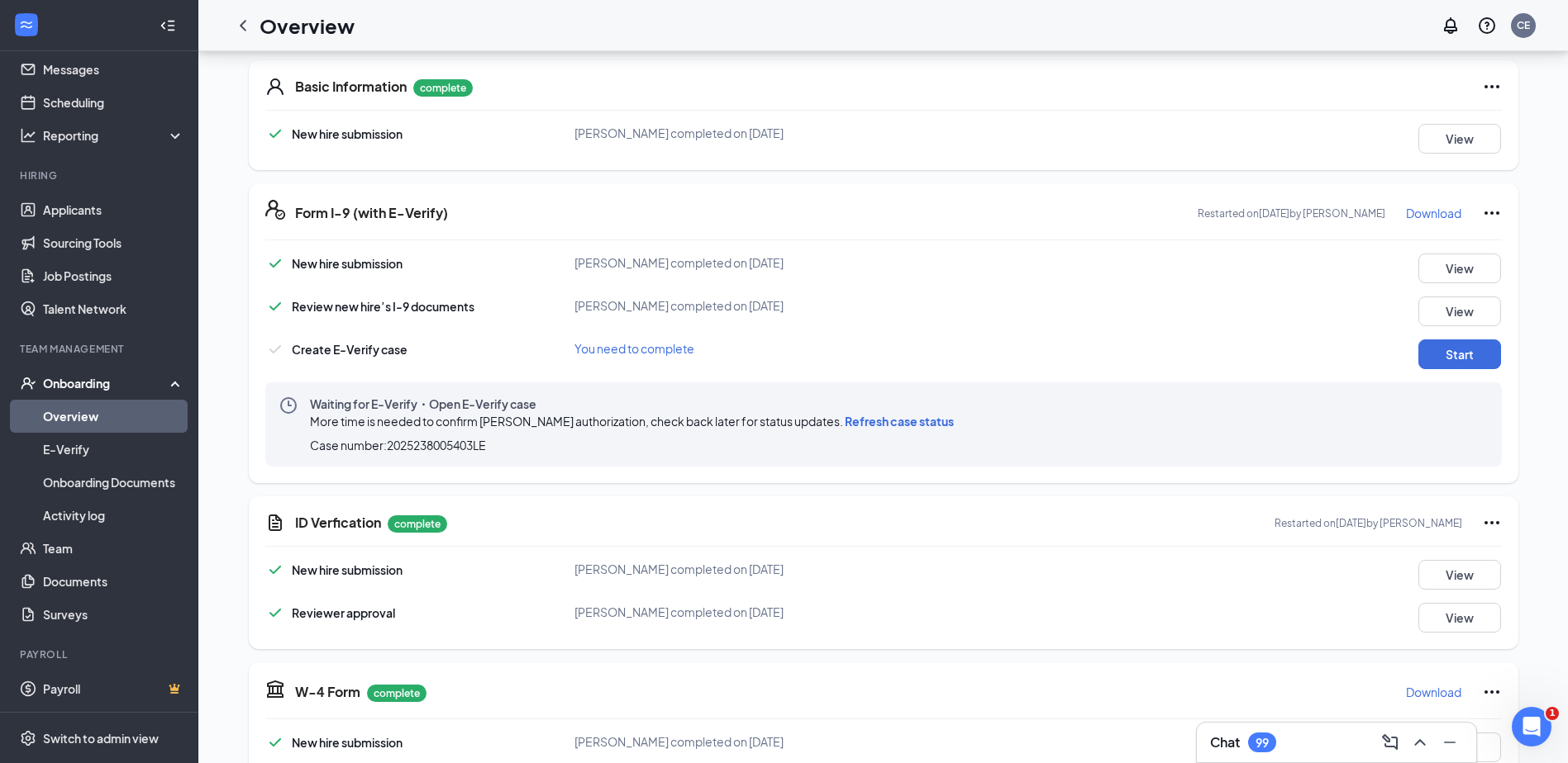
scroll to position [591, 0]
click at [1519, 721] on icon "Open Intercom Messenger" at bounding box center [1529, 725] width 27 height 27
click at [866, 420] on span "Refresh case status" at bounding box center [898, 420] width 109 height 14
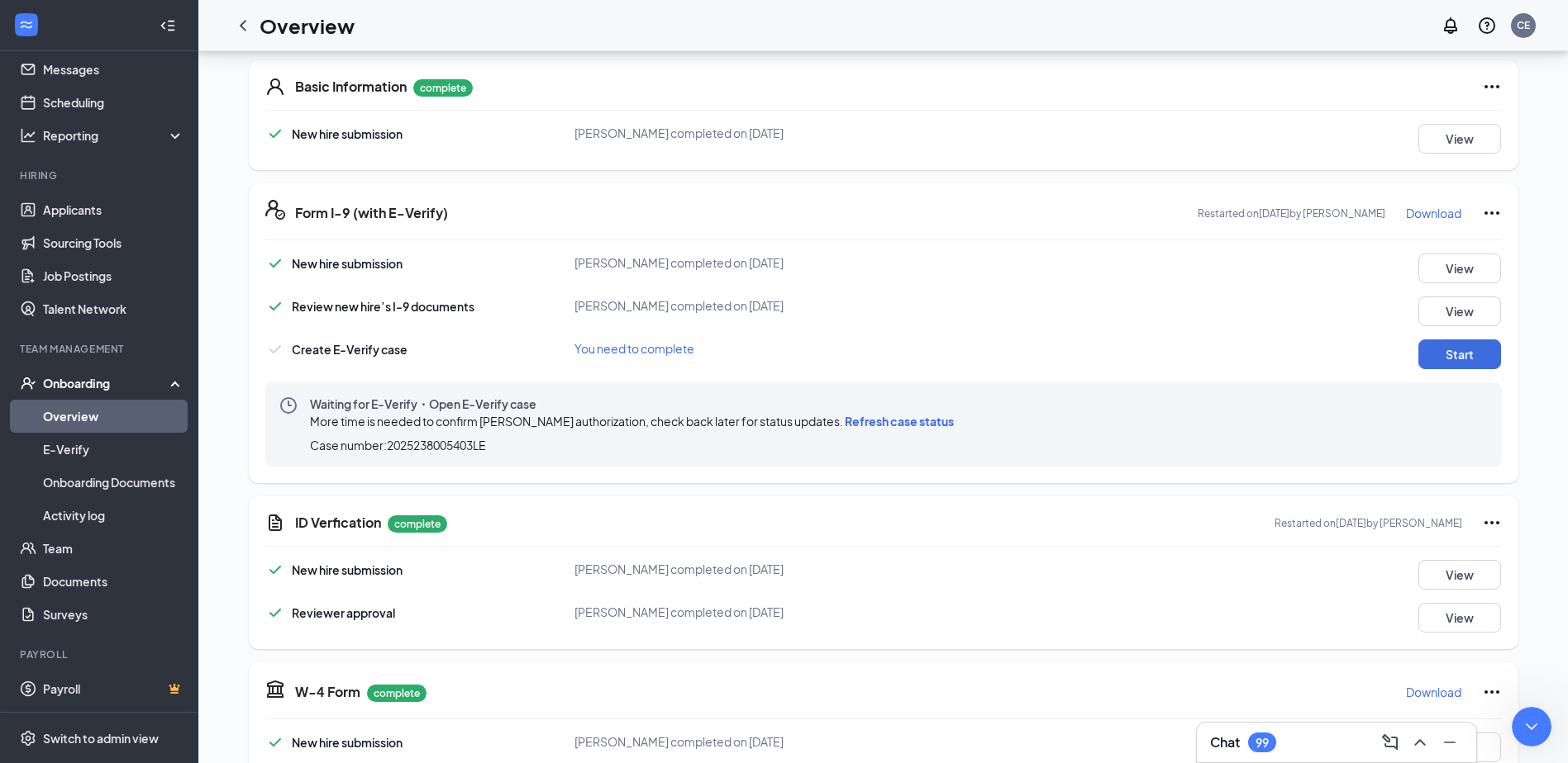
type textarea "Is there a way that we can adjust the uscis # ourselves? i already had her redo…"
type textarea "Her ID is attached thath lists this info. She gave her social getting confused"
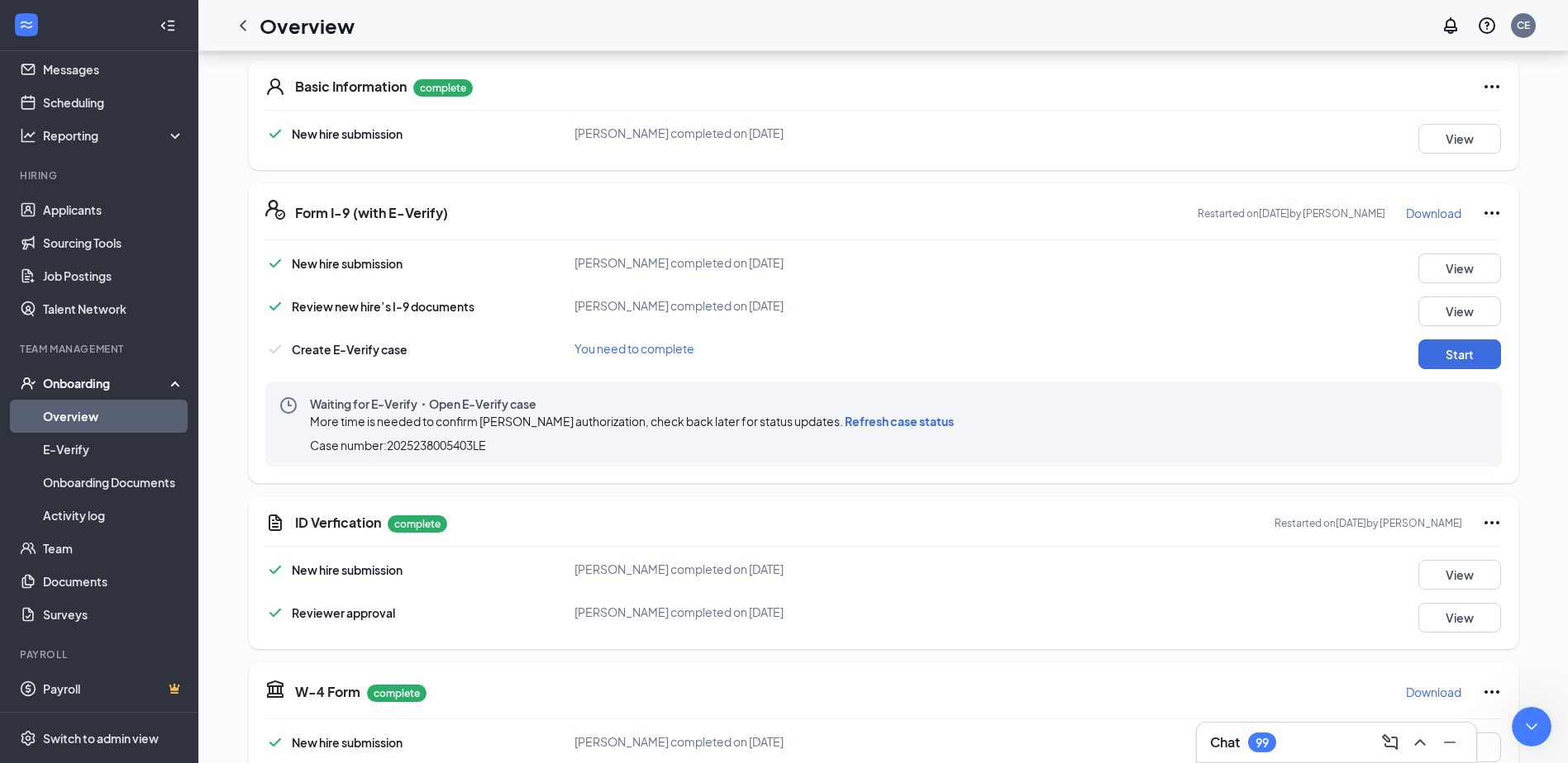
scroll to position [770, 0]
click at [1542, 715] on div "Close Intercom Messenger" at bounding box center [1529, 724] width 39 height 39
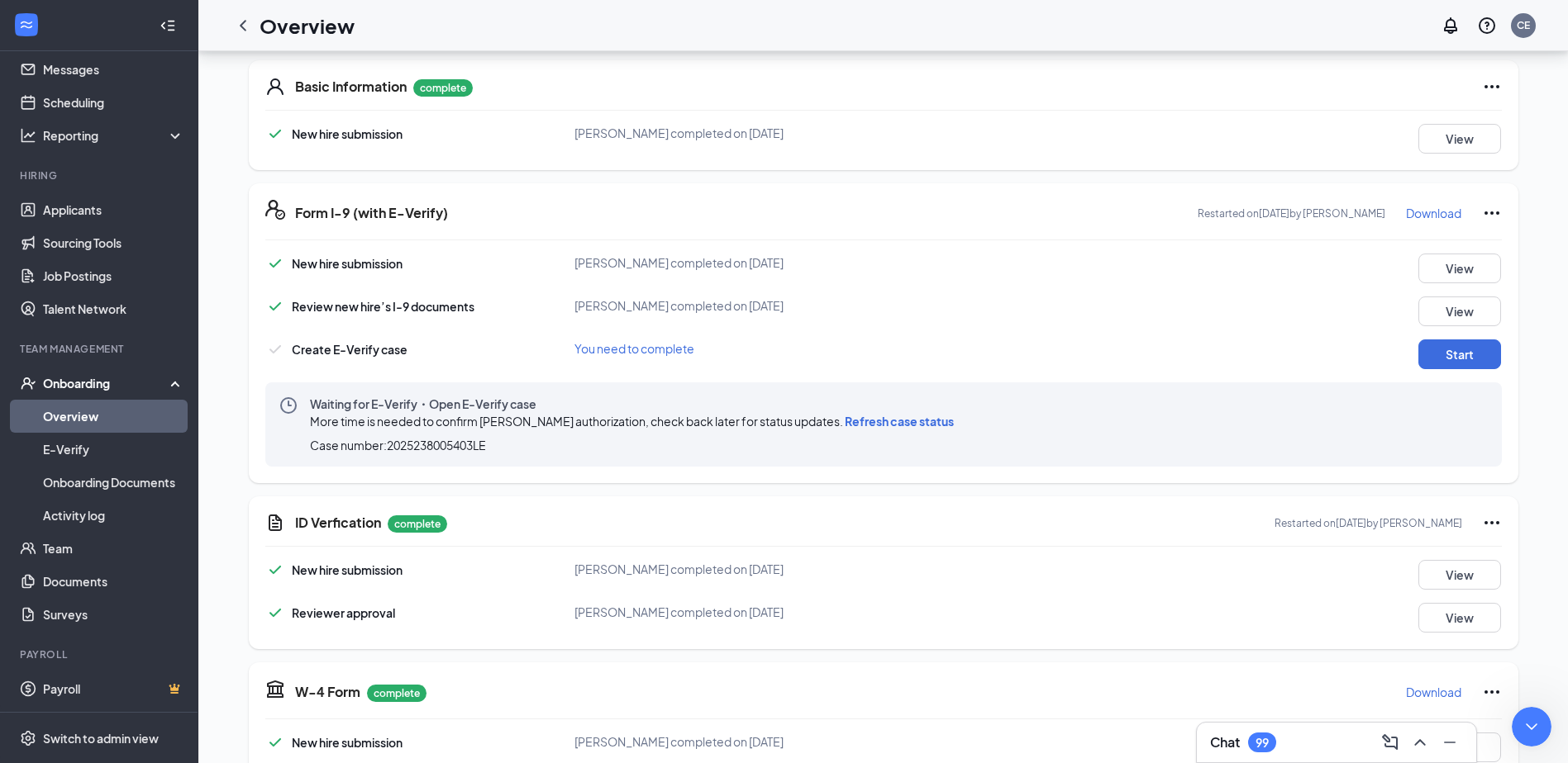
click at [66, 418] on link "Overview" at bounding box center [114, 417] width 141 height 33
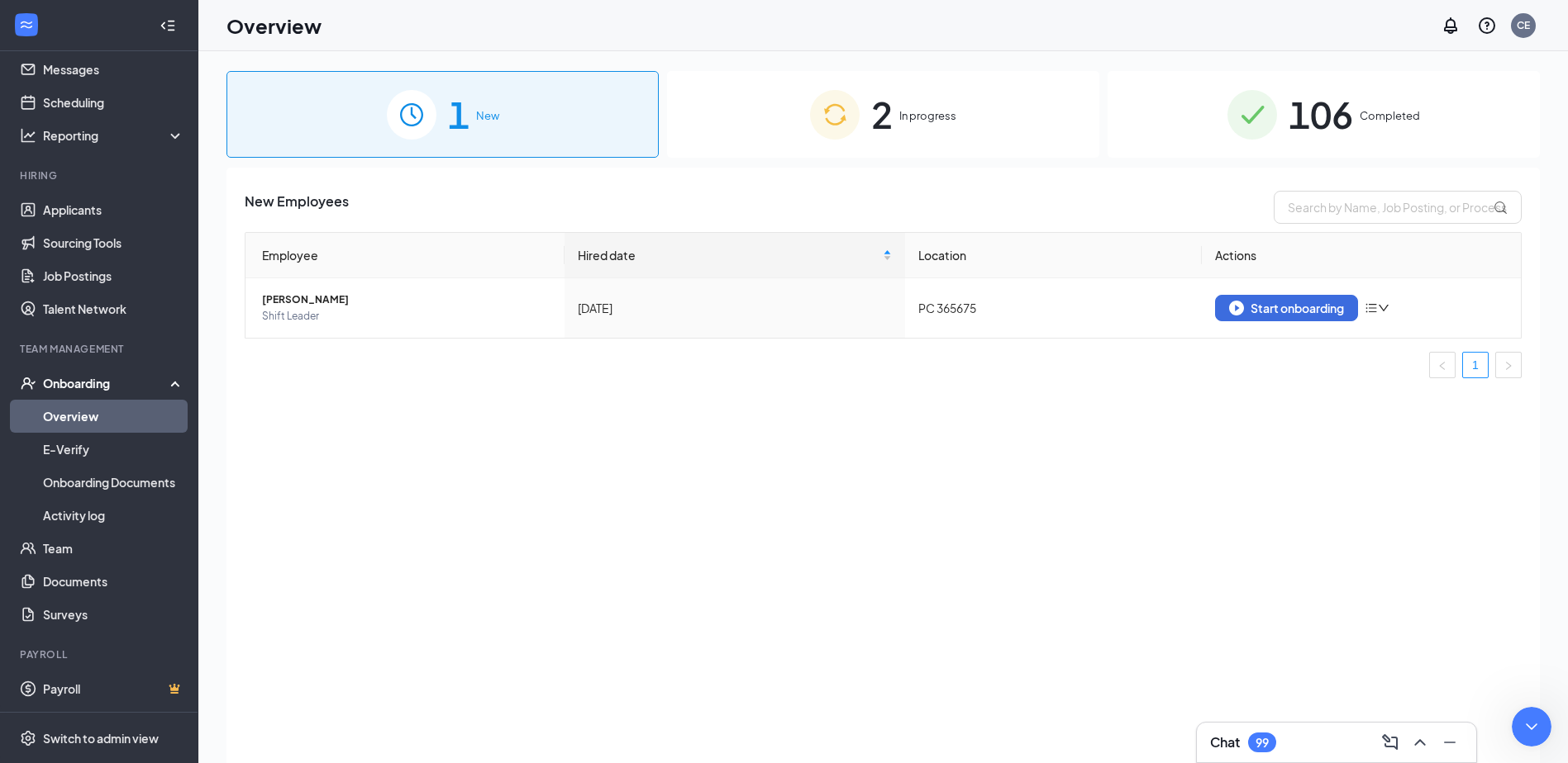
click at [878, 104] on span "2" at bounding box center [882, 114] width 21 height 57
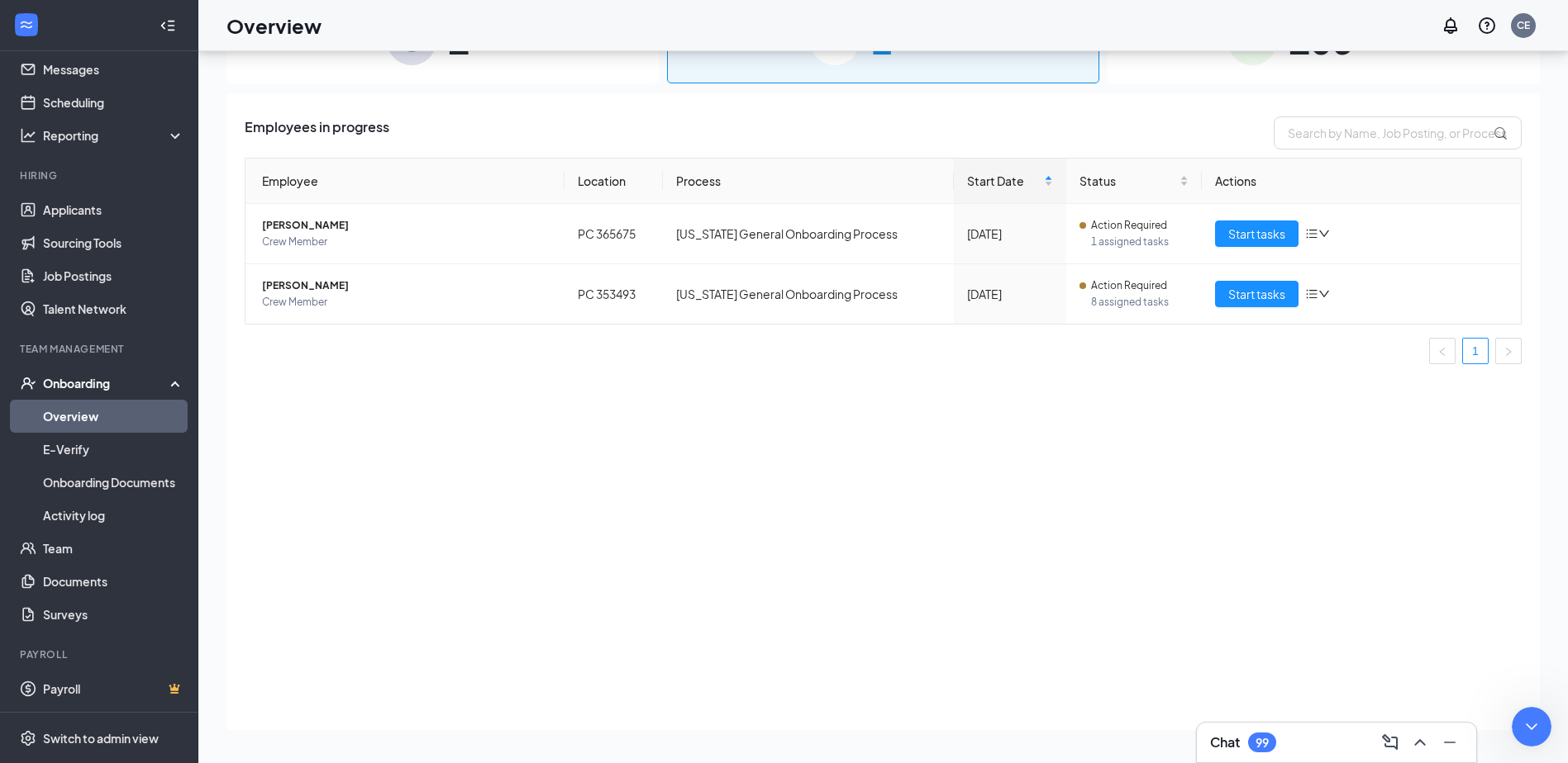
type textarea "Restarting means she has to fill it out herself again. This was already done."
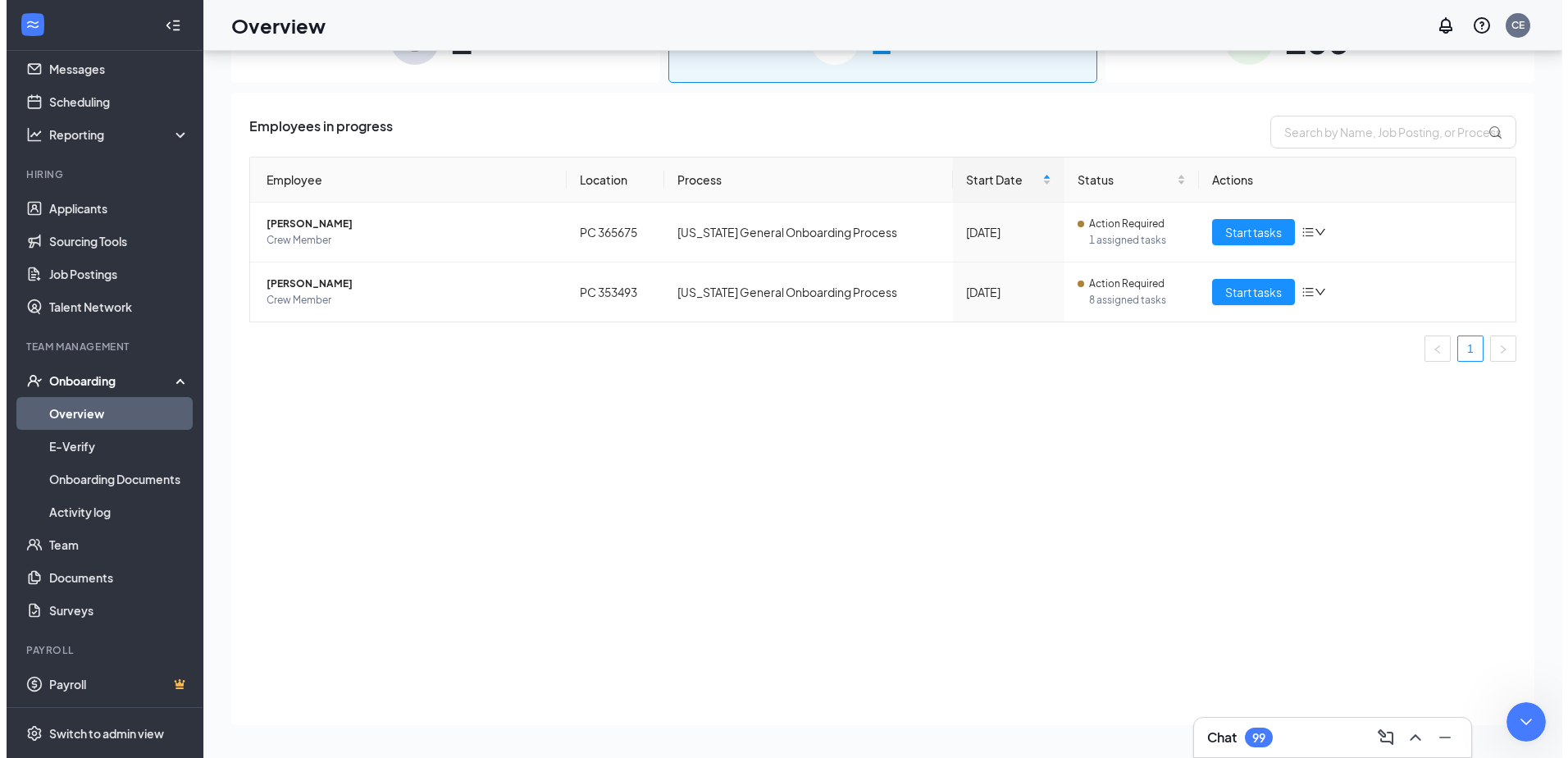
scroll to position [878, 0]
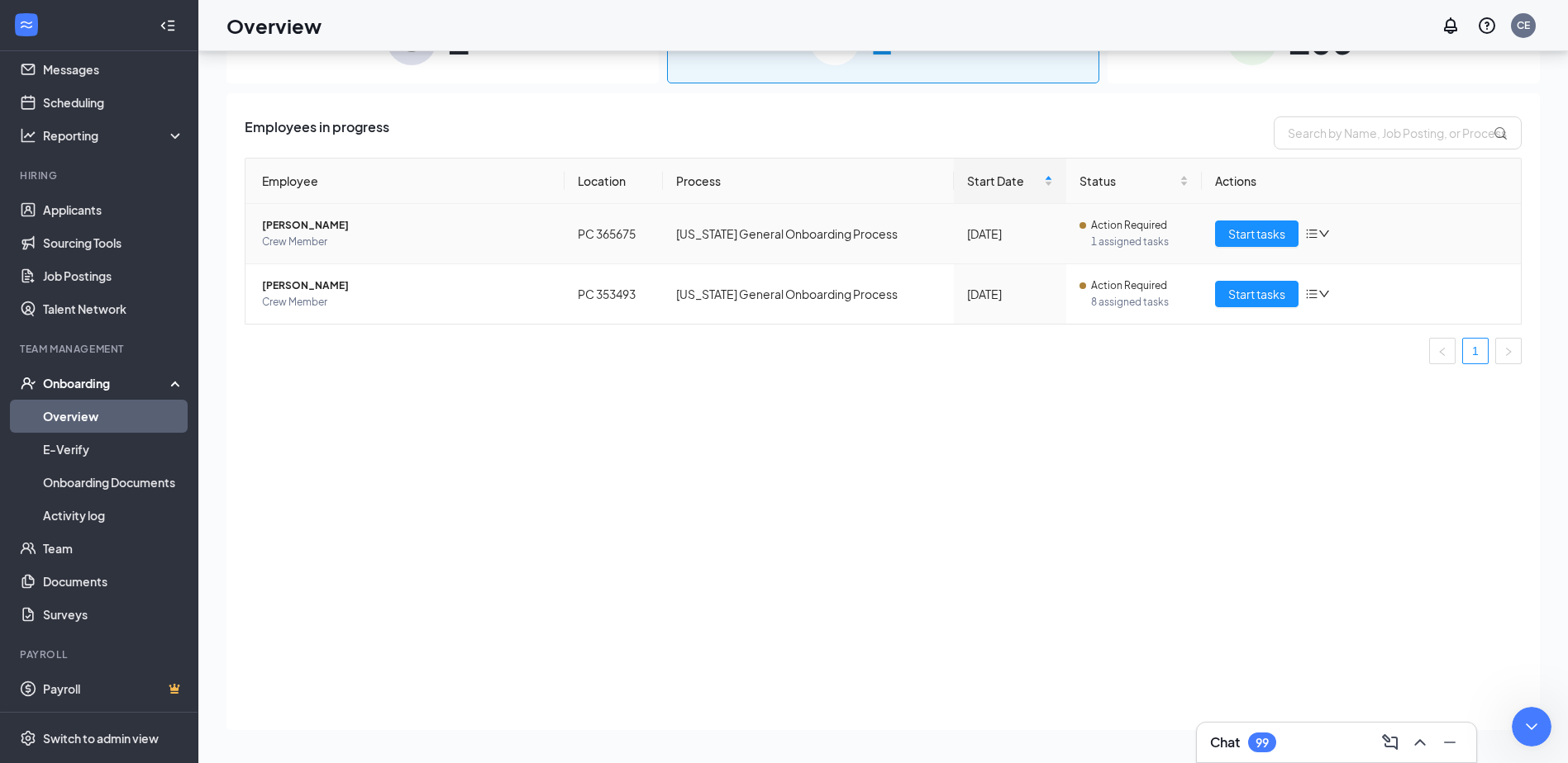
click at [308, 220] on span "[PERSON_NAME]" at bounding box center [406, 225] width 289 height 16
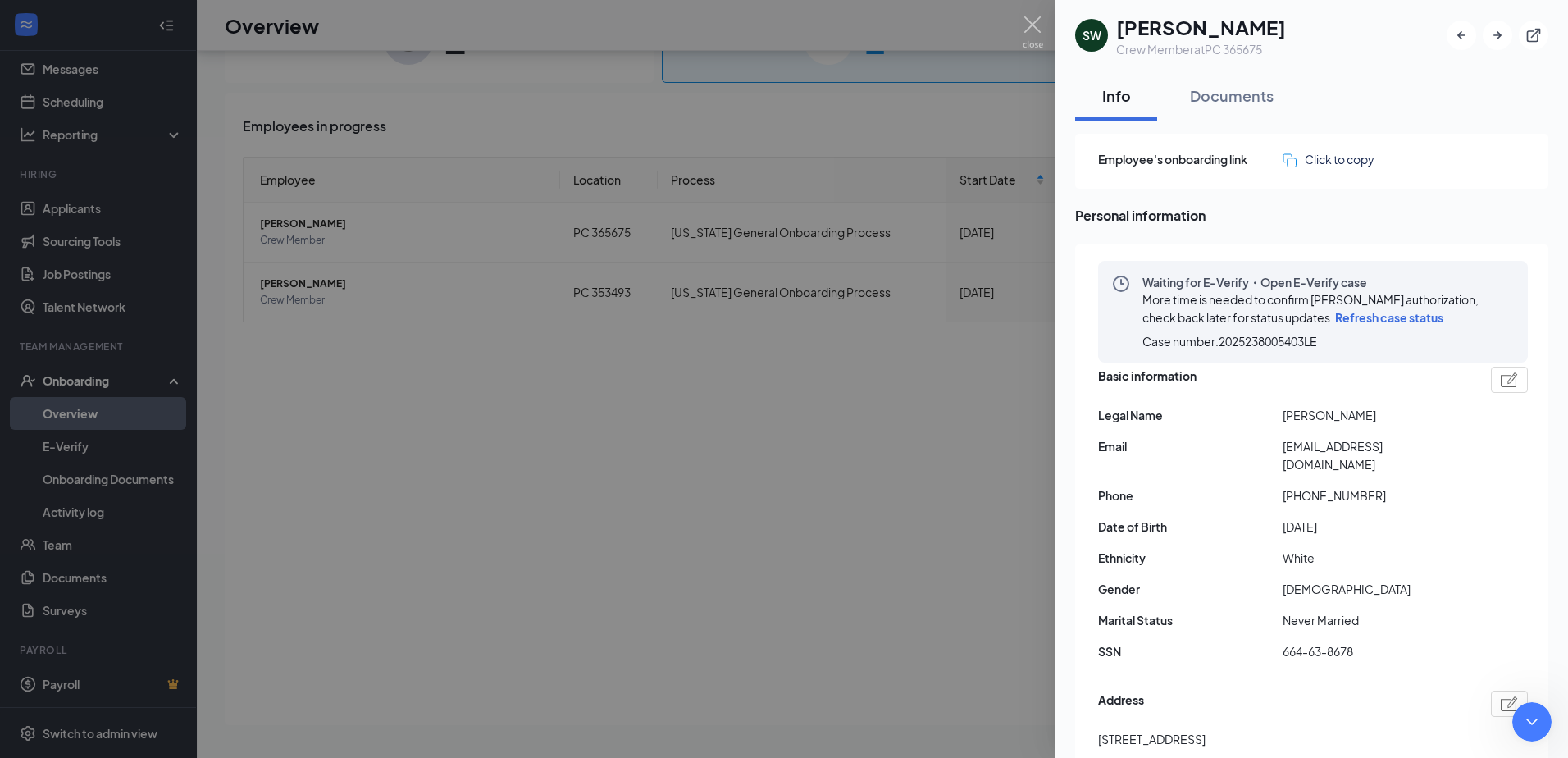
type textarea "How do i do this step myself? This option was locked out when I restarted it th…"
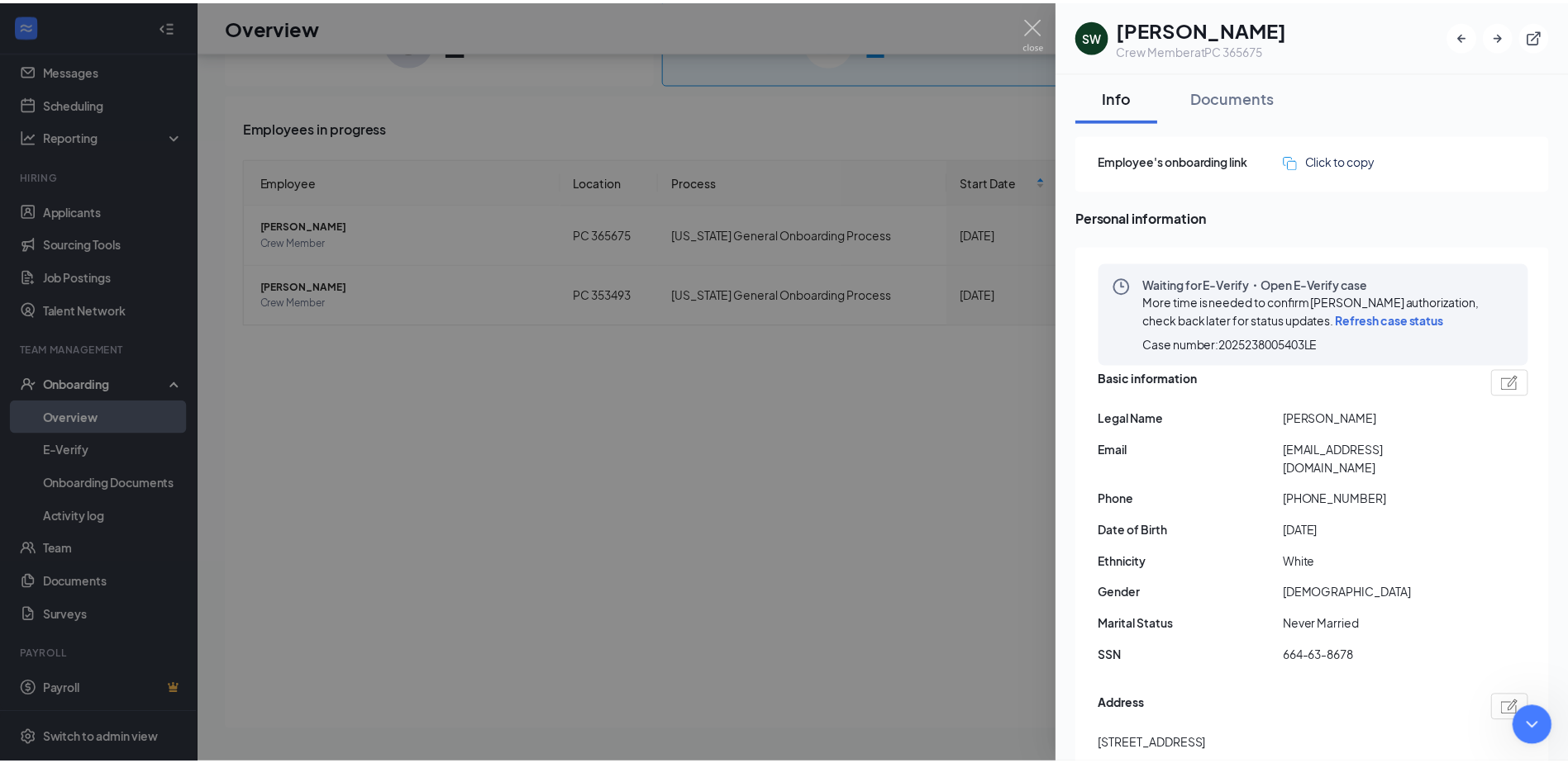
scroll to position [954, 0]
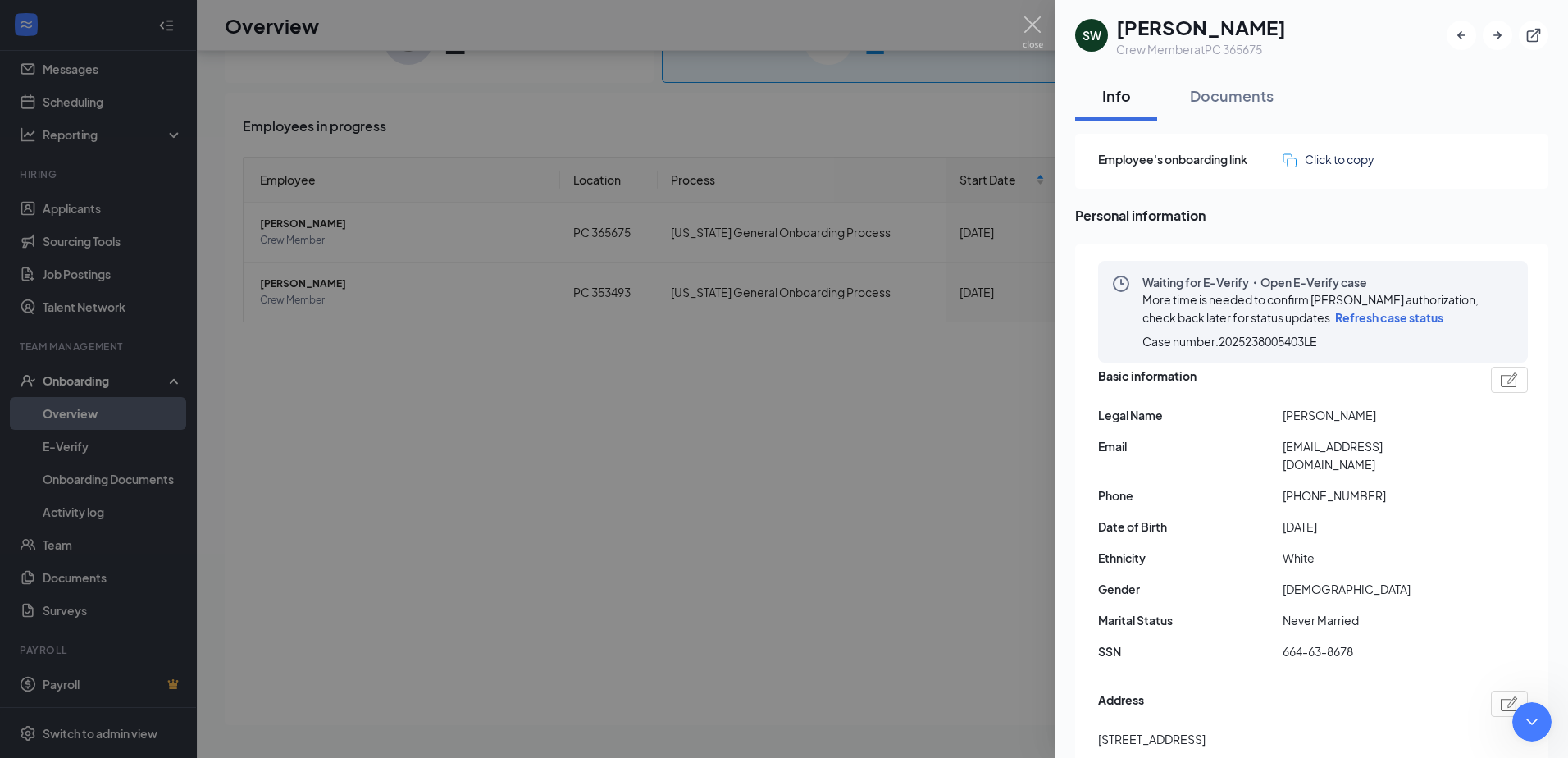
click at [633, 454] on div at bounding box center [784, 379] width 1568 height 758
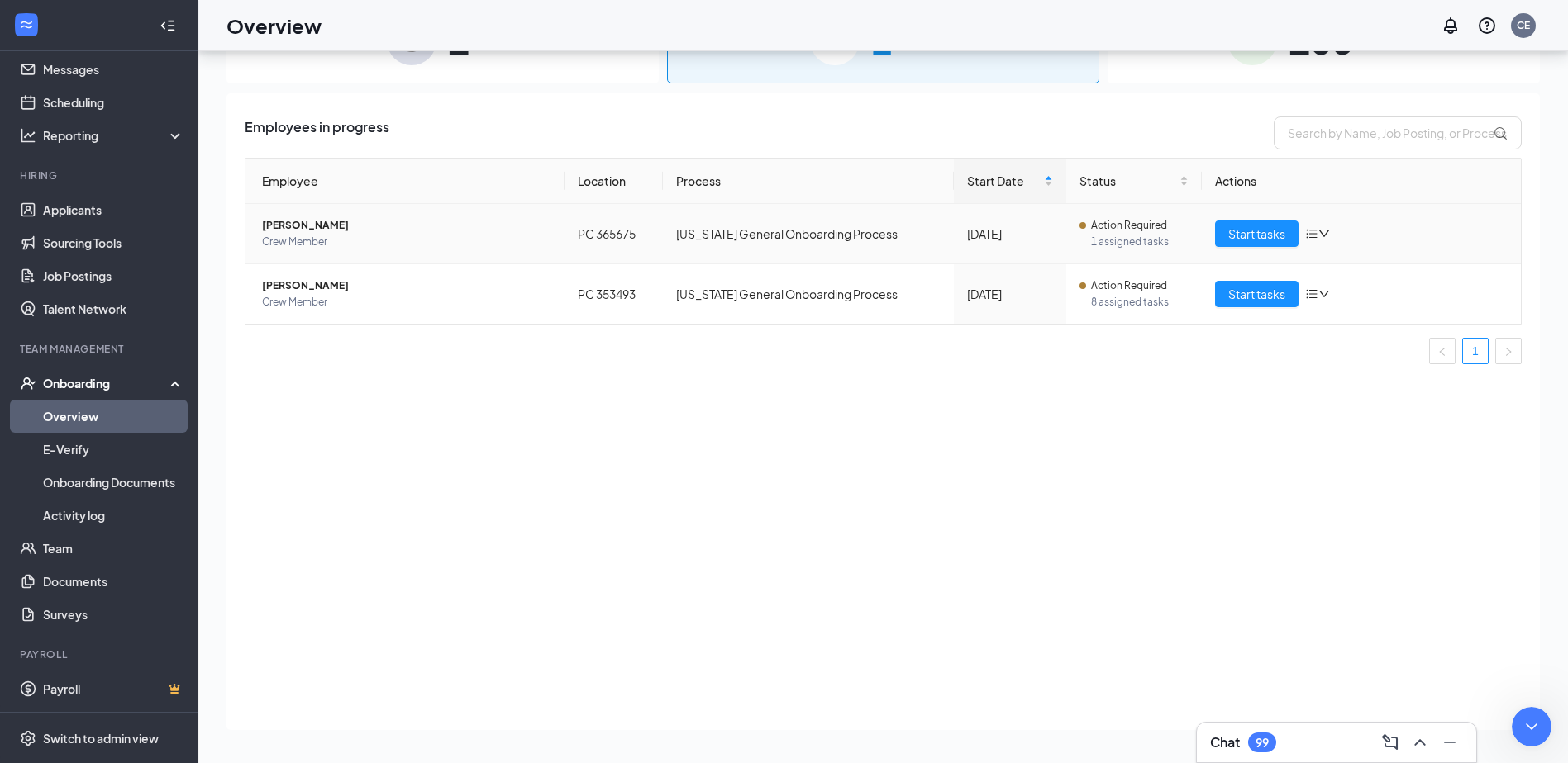
click at [280, 219] on span "[PERSON_NAME]" at bounding box center [406, 225] width 289 height 16
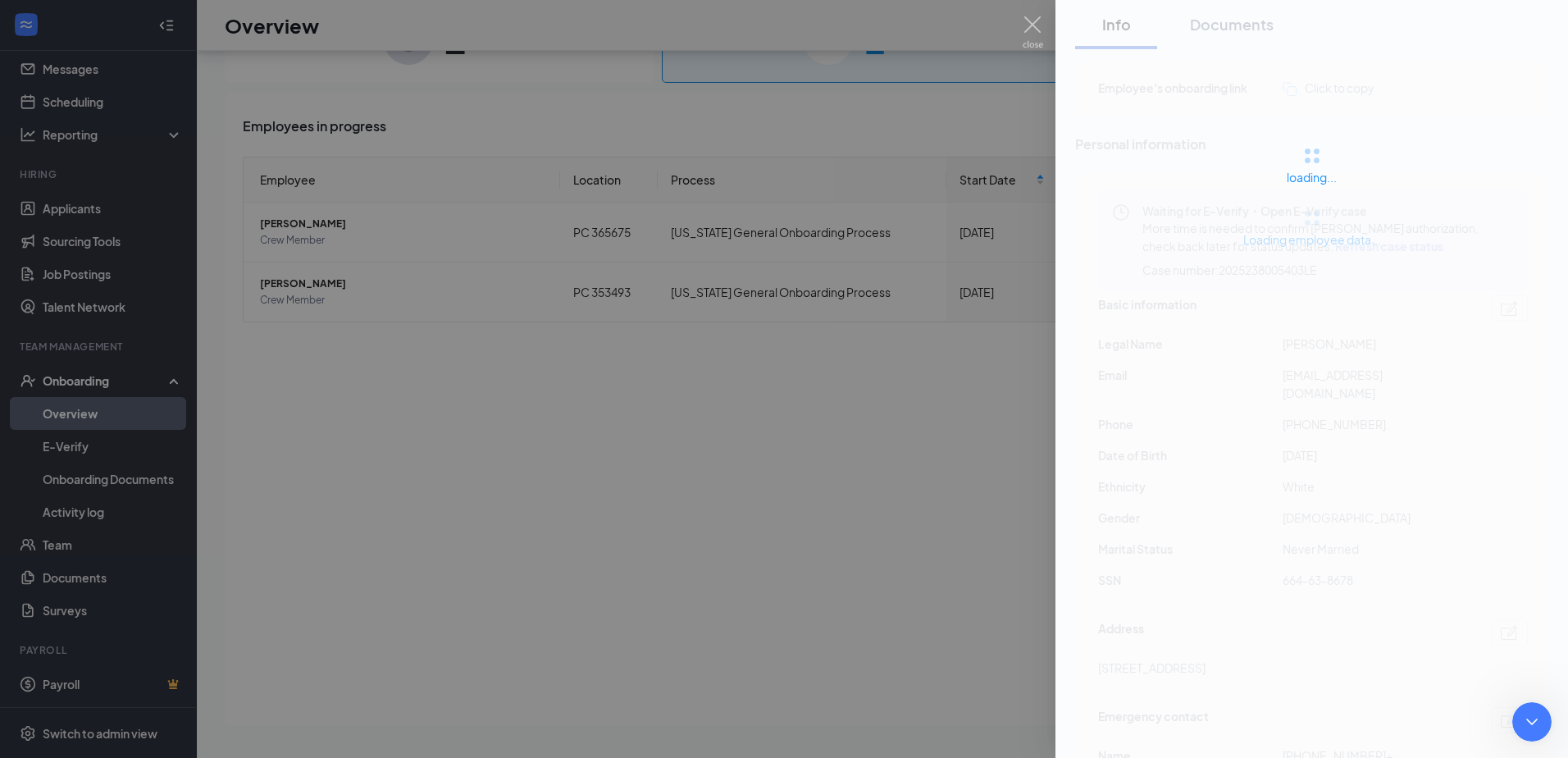
drag, startPoint x: 623, startPoint y: 537, endPoint x: 268, endPoint y: 347, distance: 402.6
click at [603, 528] on div at bounding box center [784, 379] width 1568 height 758
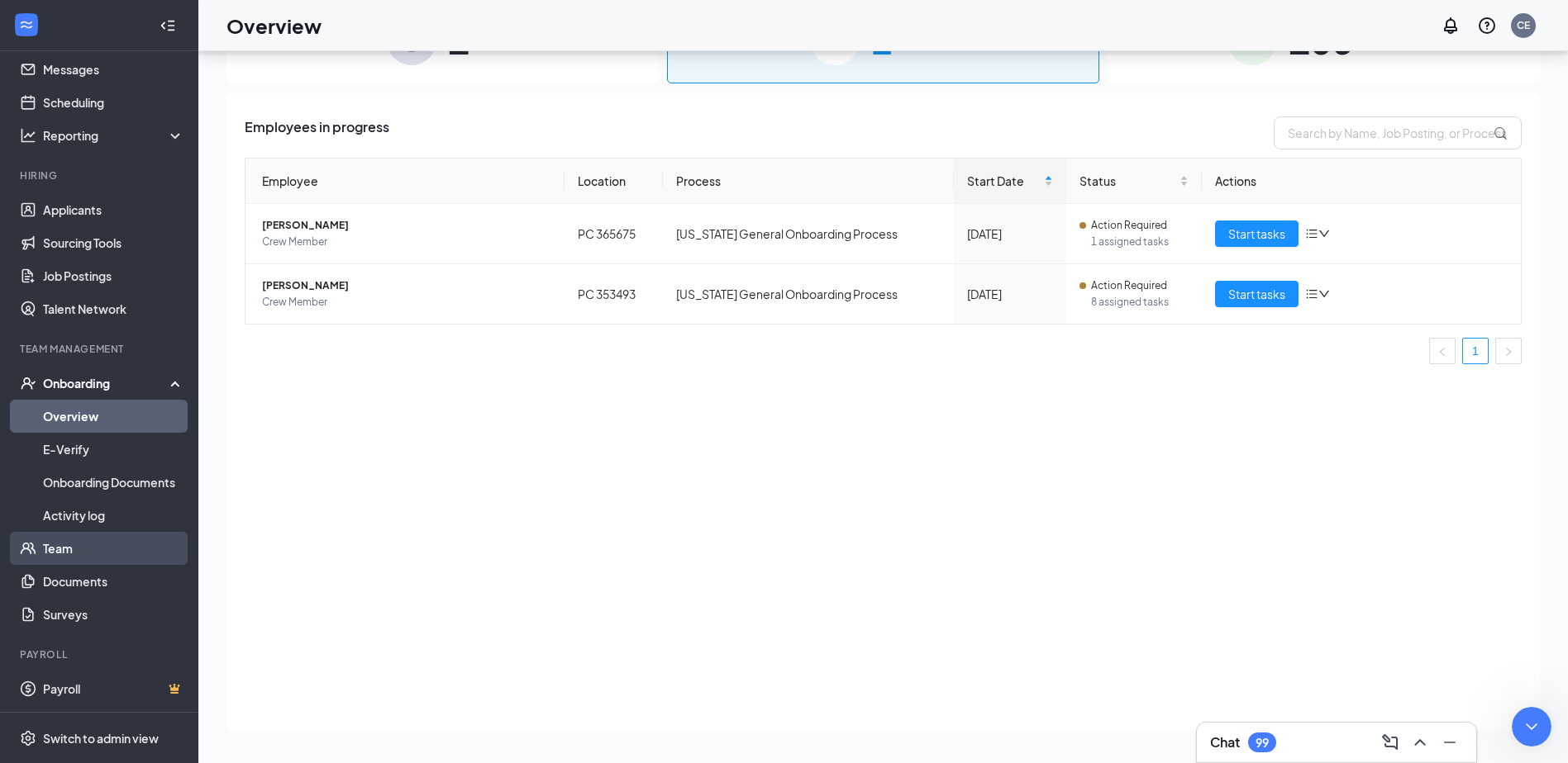
click at [54, 554] on link "Team" at bounding box center [114, 548] width 141 height 33
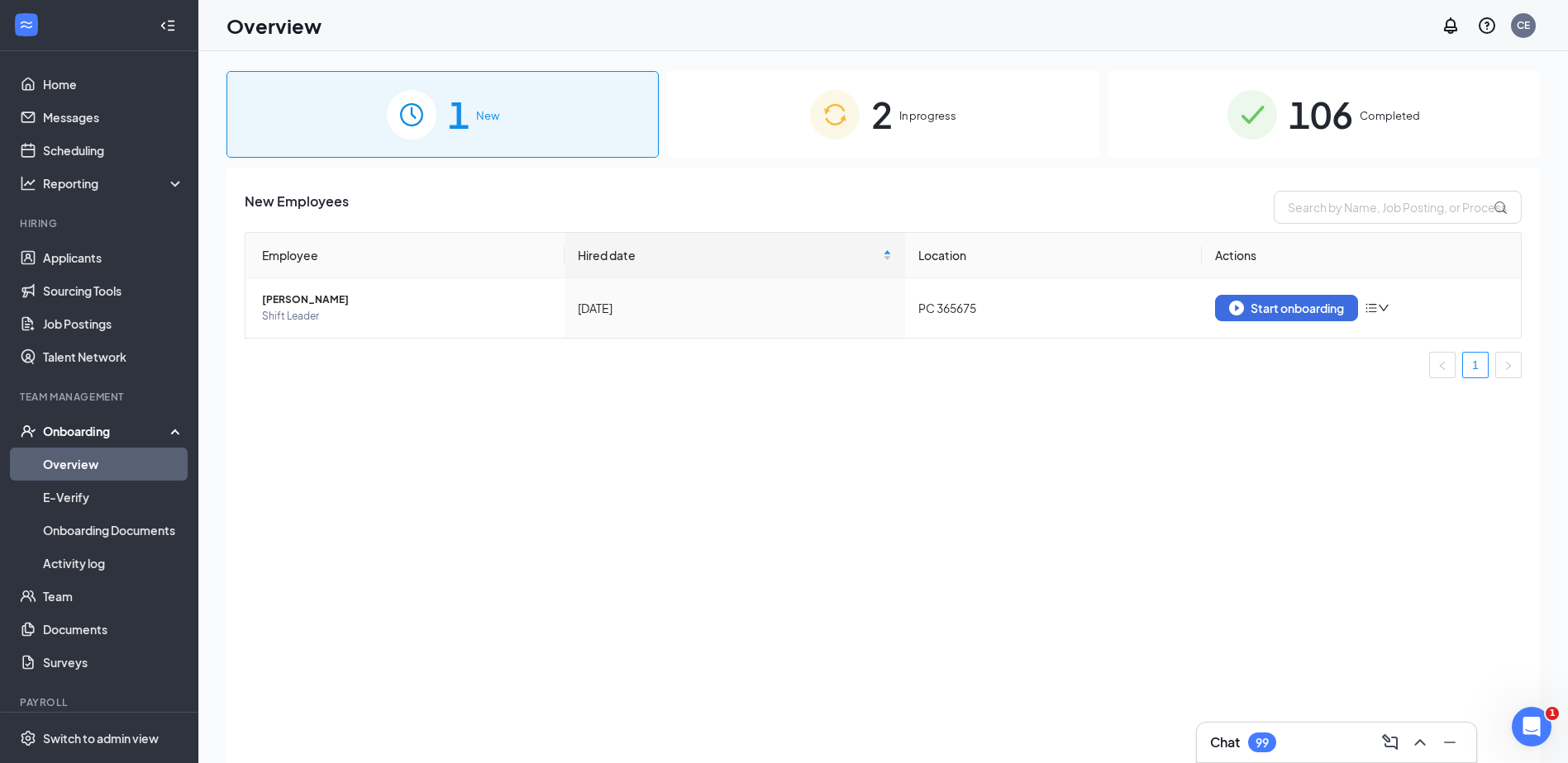
click at [772, 103] on div "2 In progress" at bounding box center [883, 114] width 432 height 87
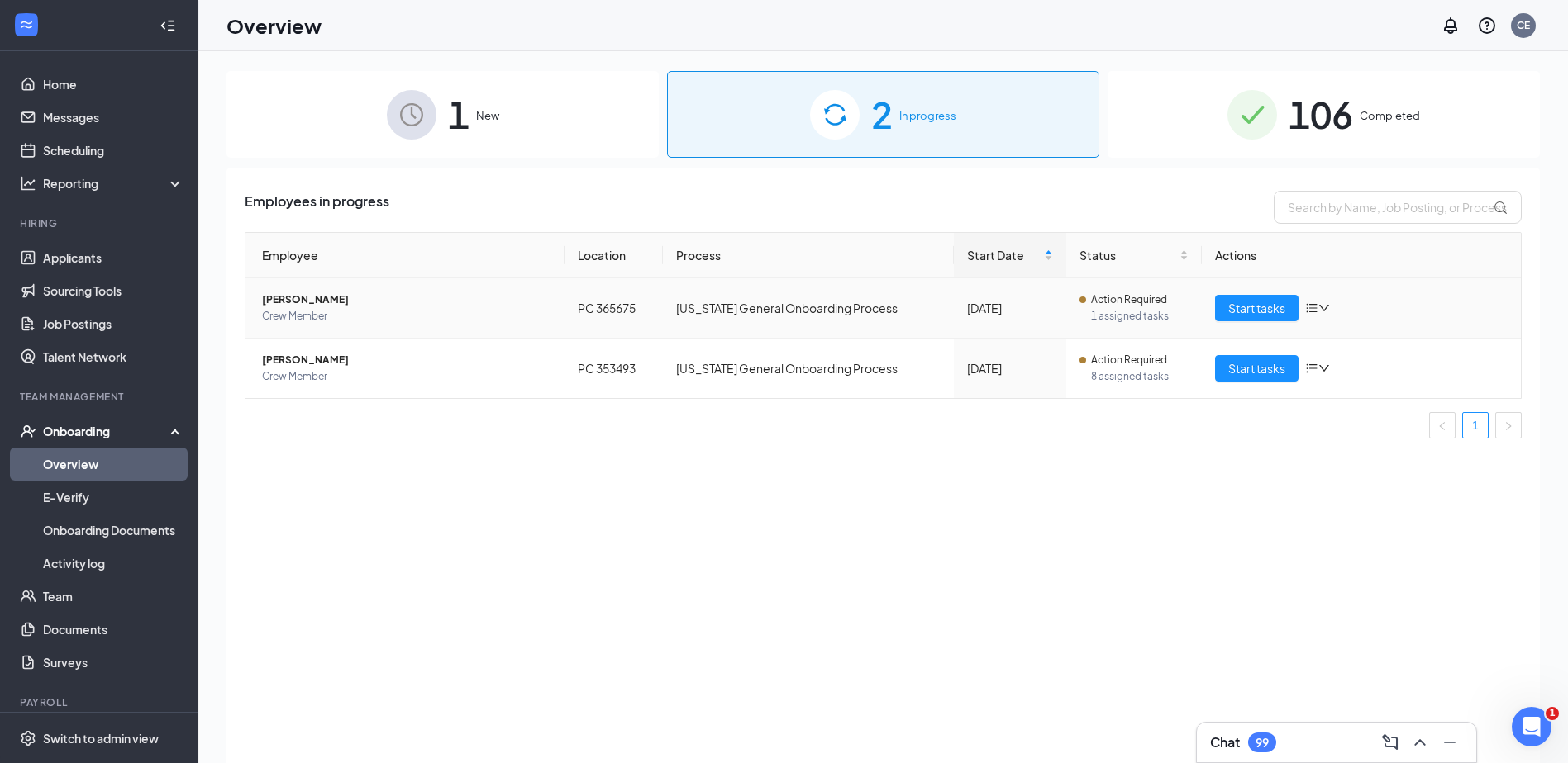
click at [309, 293] on span "[PERSON_NAME]" at bounding box center [406, 299] width 289 height 16
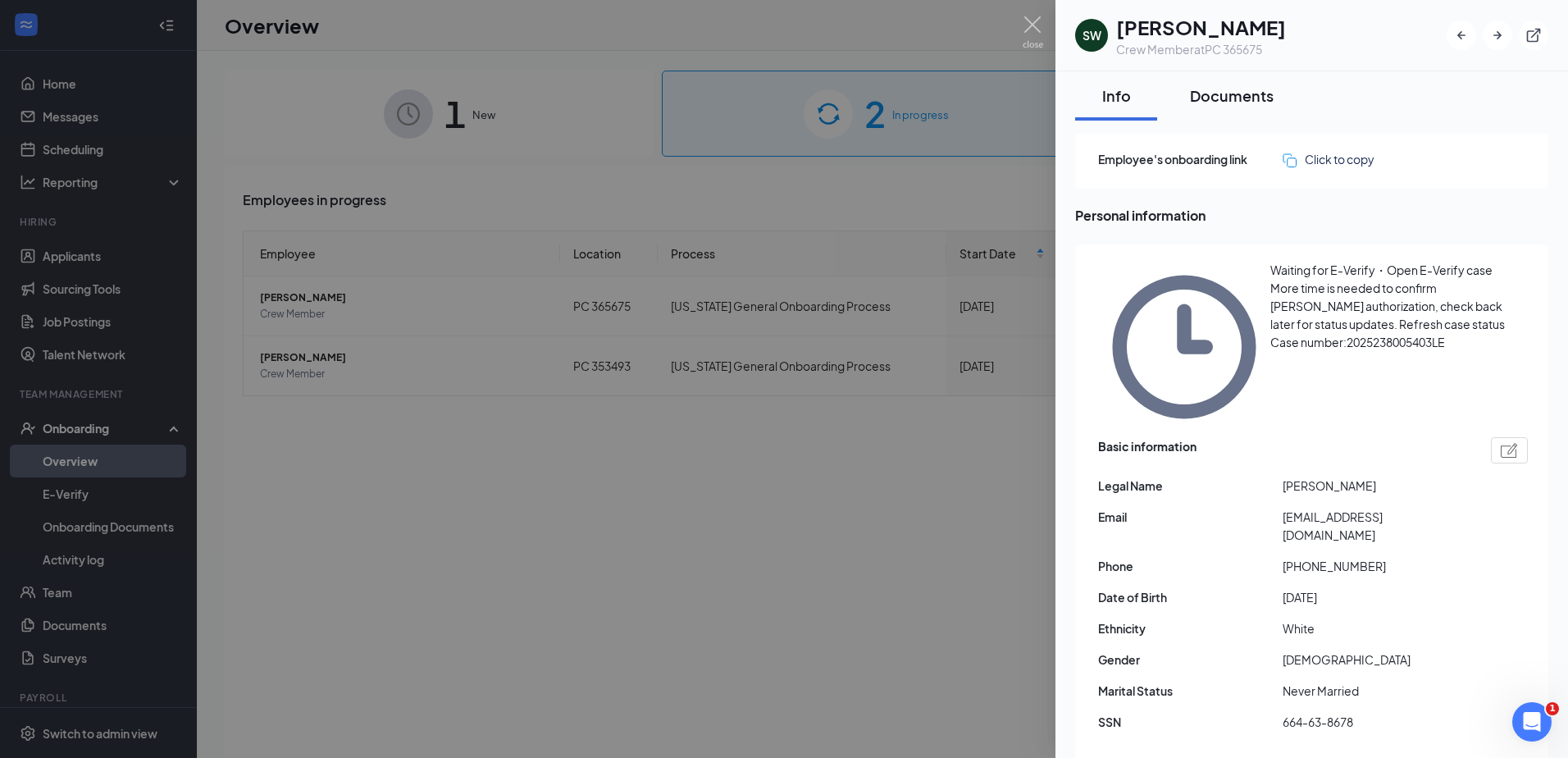
click at [1228, 101] on div "Documents" at bounding box center [1233, 95] width 84 height 20
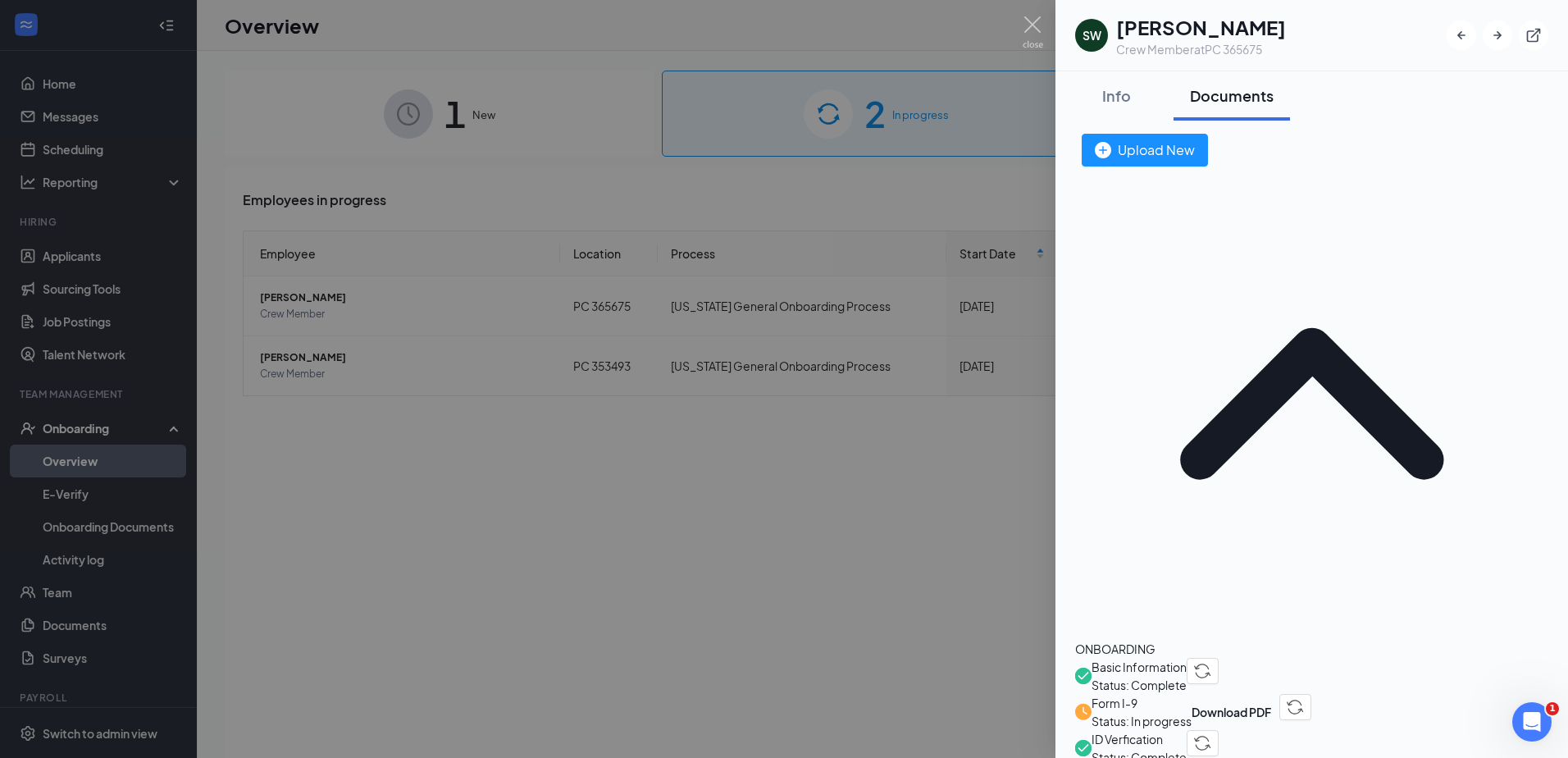
click at [1141, 694] on span "Form I-9" at bounding box center [1142, 703] width 100 height 18
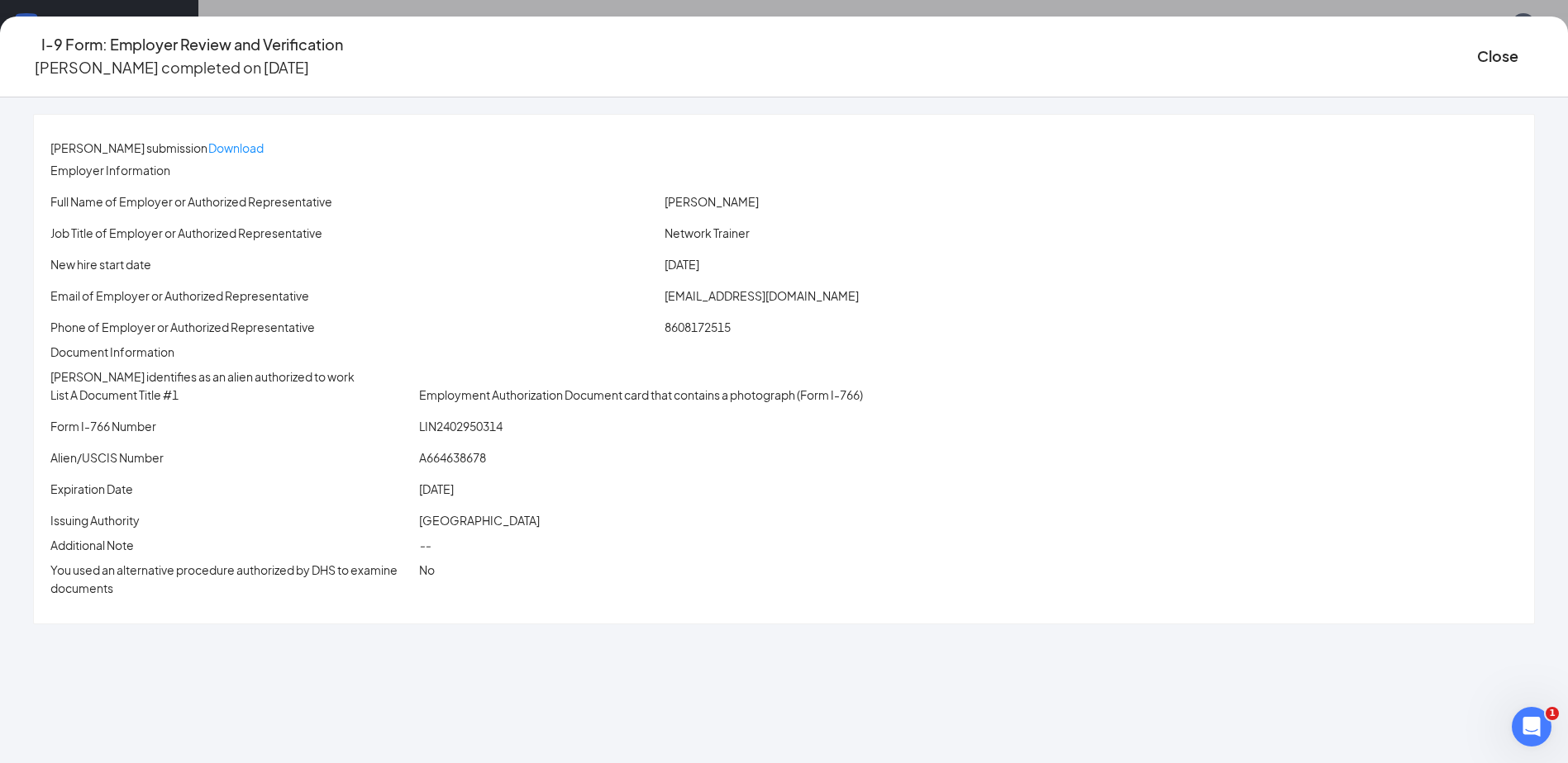
scroll to position [8, 0]
click at [1477, 50] on div "Close" at bounding box center [1505, 56] width 58 height 47
click at [1534, 56] on icon "Ellipses" at bounding box center [1534, 56] width 0 height 0
click at [1477, 54] on button "Close" at bounding box center [1497, 56] width 41 height 23
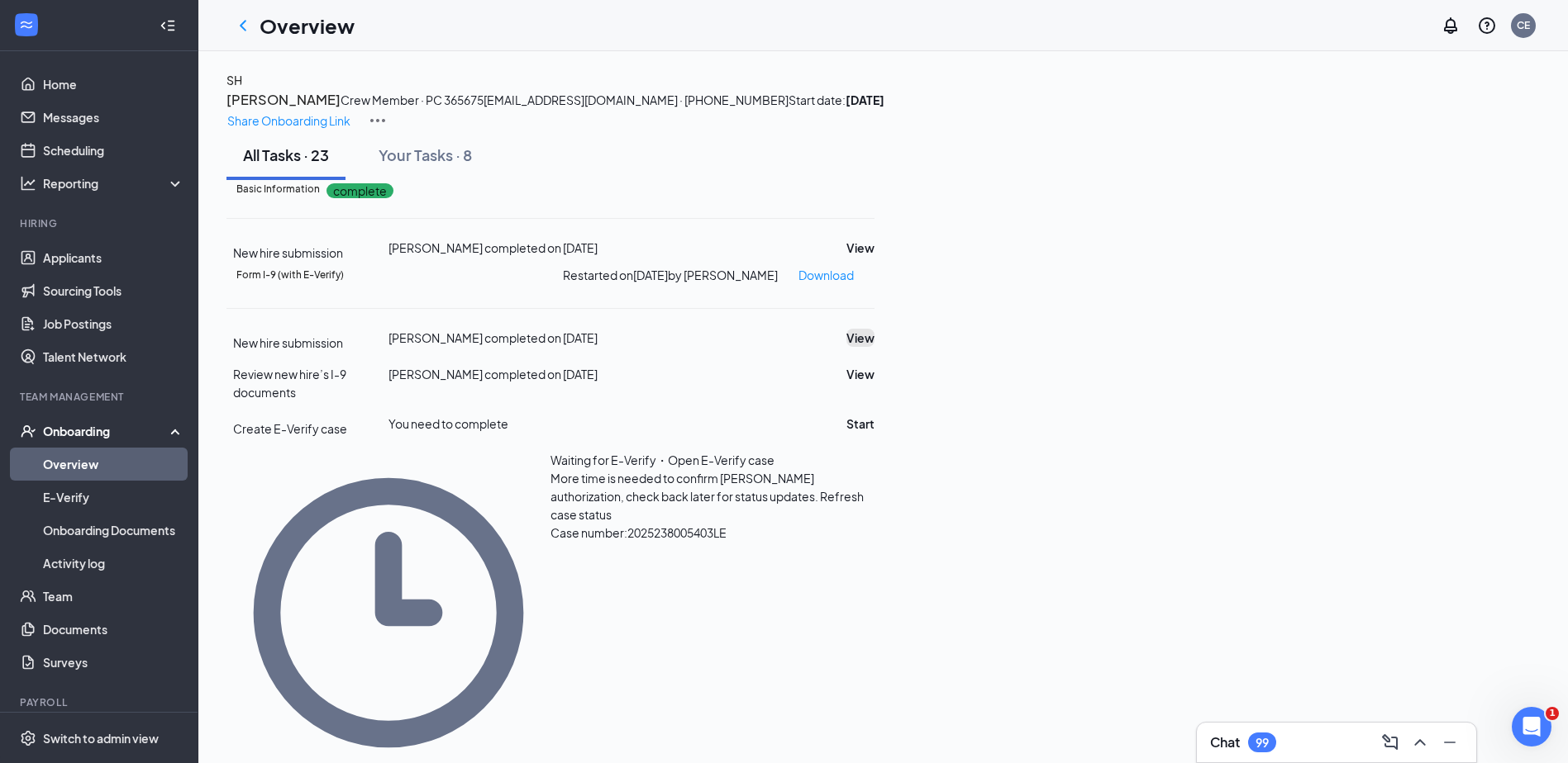
click at [874, 347] on button "View" at bounding box center [860, 338] width 28 height 18
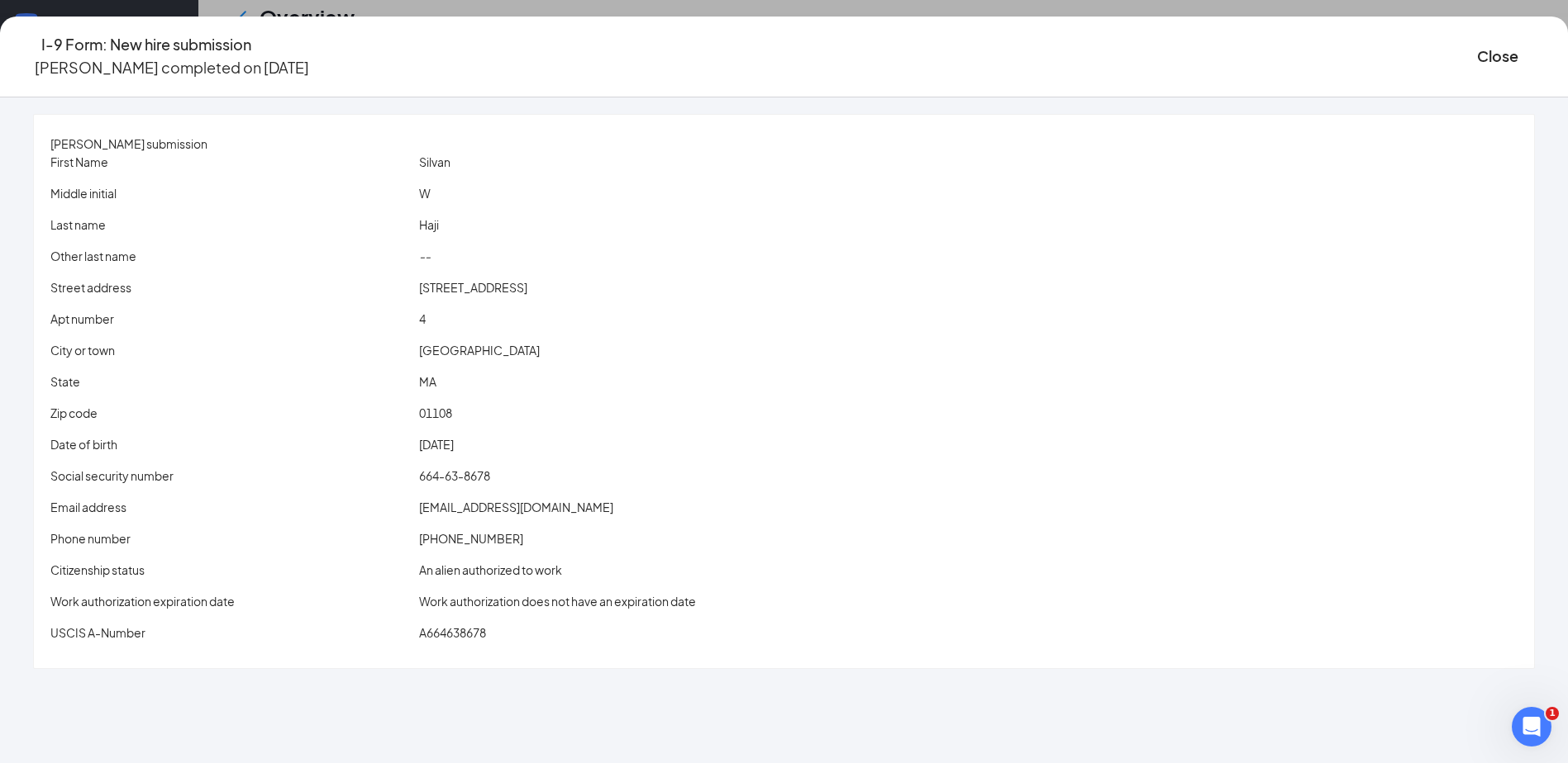
scroll to position [165, 0]
drag, startPoint x: 513, startPoint y: 637, endPoint x: 565, endPoint y: 627, distance: 53.0
click at [565, 627] on div "USCIS A-Number A664638678" at bounding box center [784, 632] width 1474 height 18
drag, startPoint x: 565, startPoint y: 627, endPoint x: 536, endPoint y: 640, distance: 31.8
click at [536, 640] on div "A664638678" at bounding box center [968, 632] width 1105 height 18
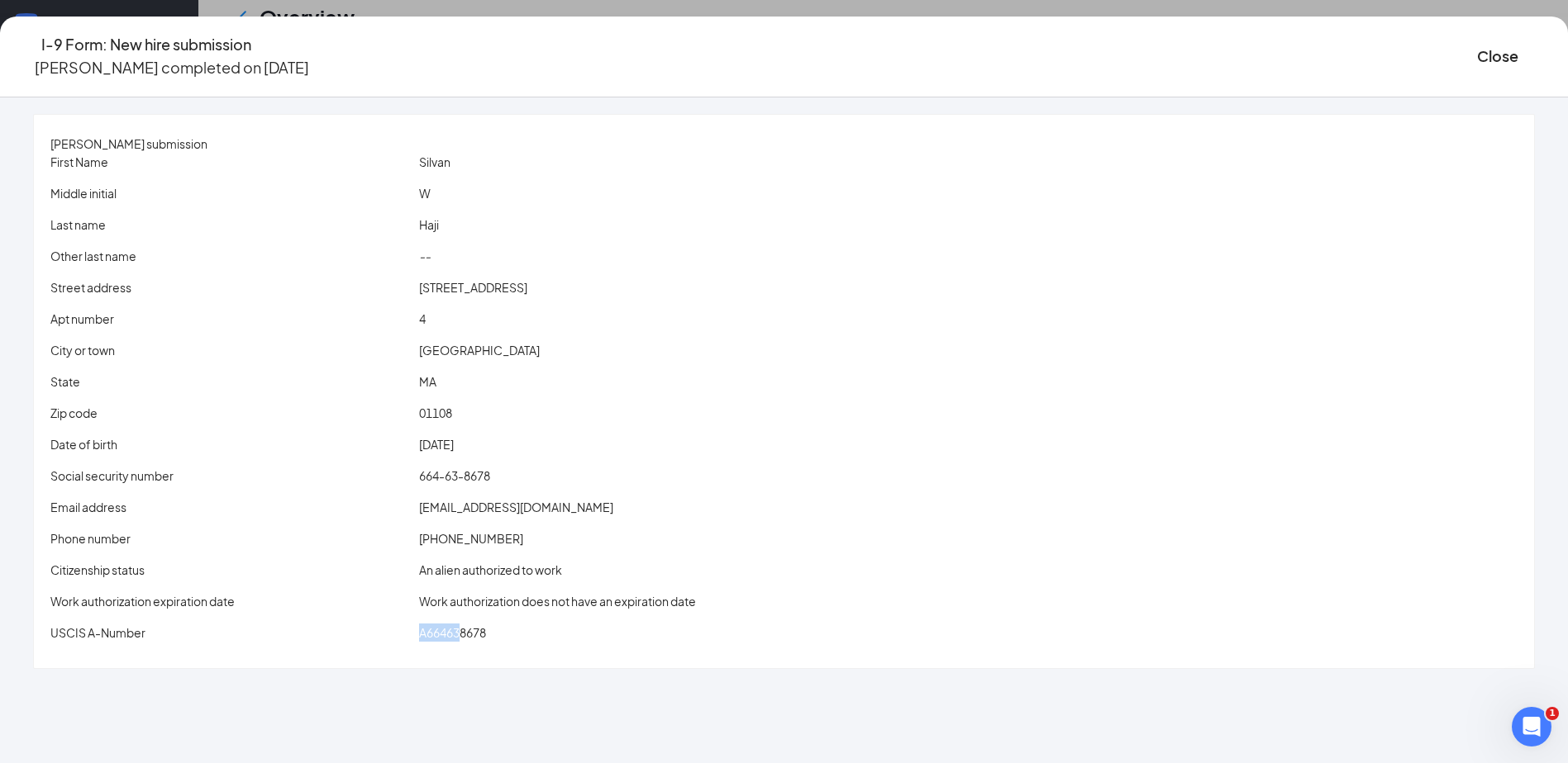
drag, startPoint x: 515, startPoint y: 639, endPoint x: 528, endPoint y: 639, distance: 13.0
click at [416, 639] on div "USCIS A-Number" at bounding box center [231, 632] width 369 height 18
click at [486, 635] on span "A664638678" at bounding box center [452, 632] width 67 height 14
click at [621, 636] on div "A664638678" at bounding box center [968, 632] width 1105 height 18
click at [1477, 51] on button "Close" at bounding box center [1497, 56] width 41 height 23
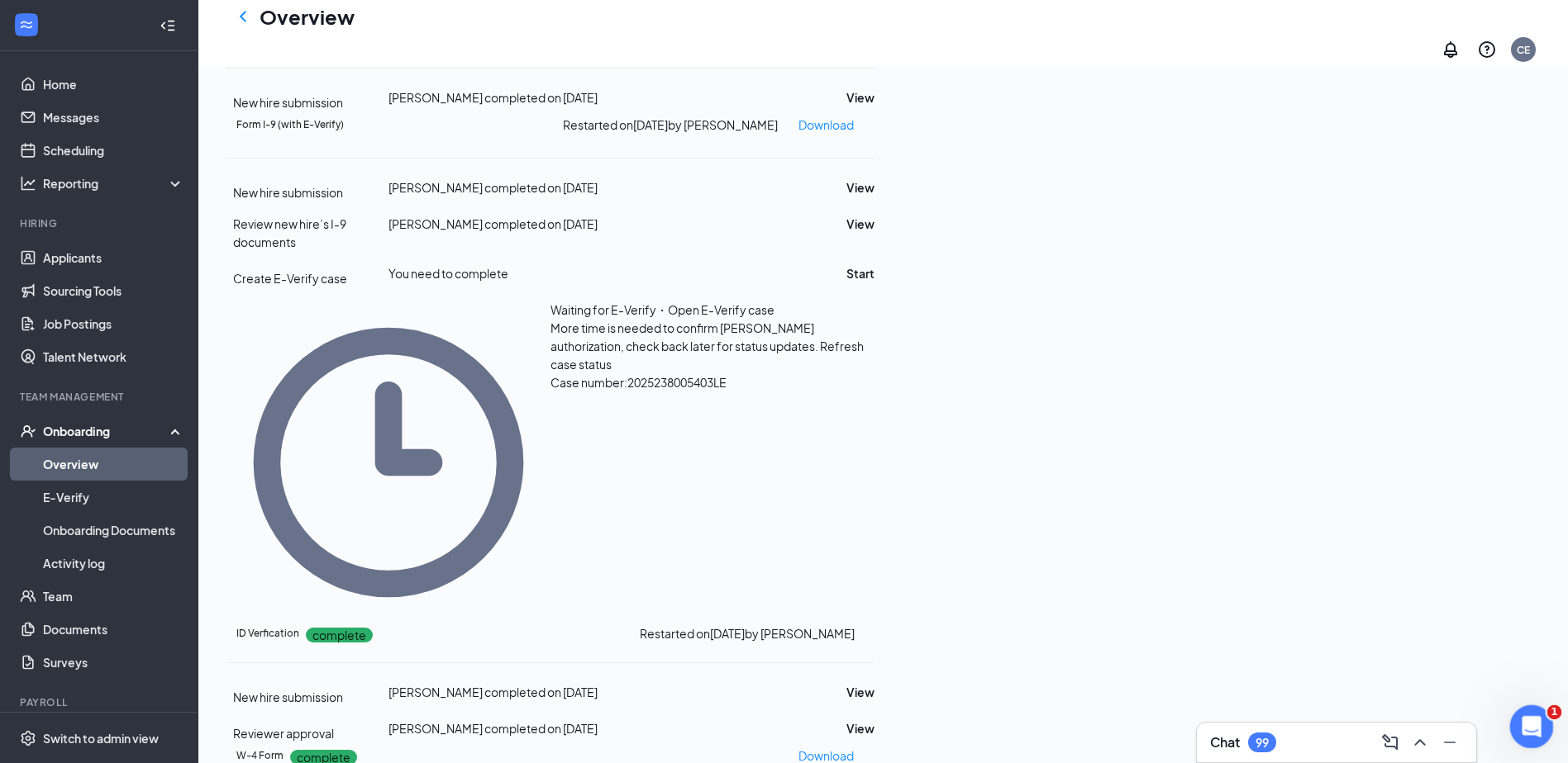
click at [1531, 706] on div "Open Intercom Messenger" at bounding box center [1529, 725] width 55 height 55
click at [1539, 728] on div "Close Intercom Messenger" at bounding box center [1529, 724] width 39 height 39
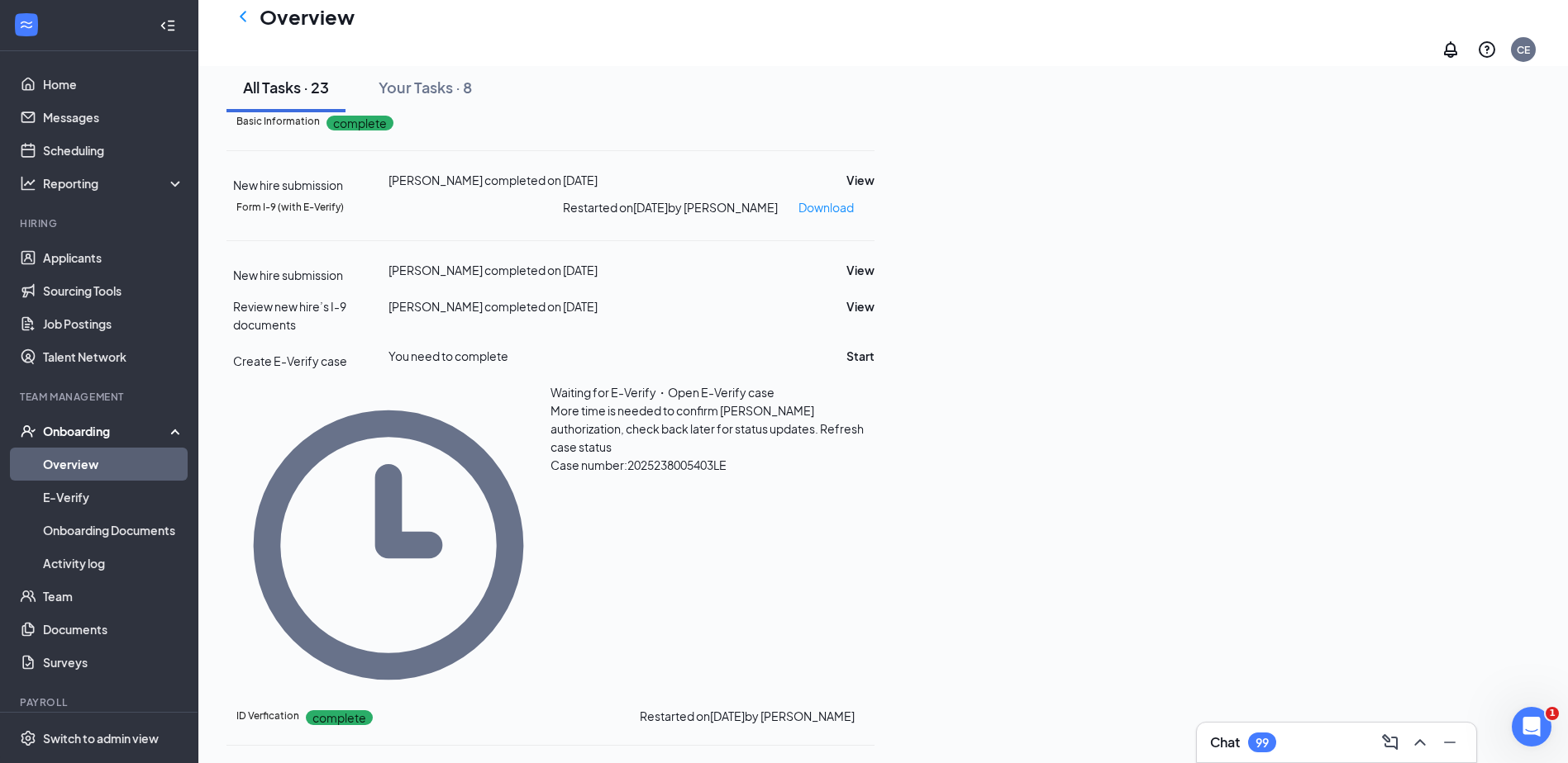
scroll to position [165, 0]
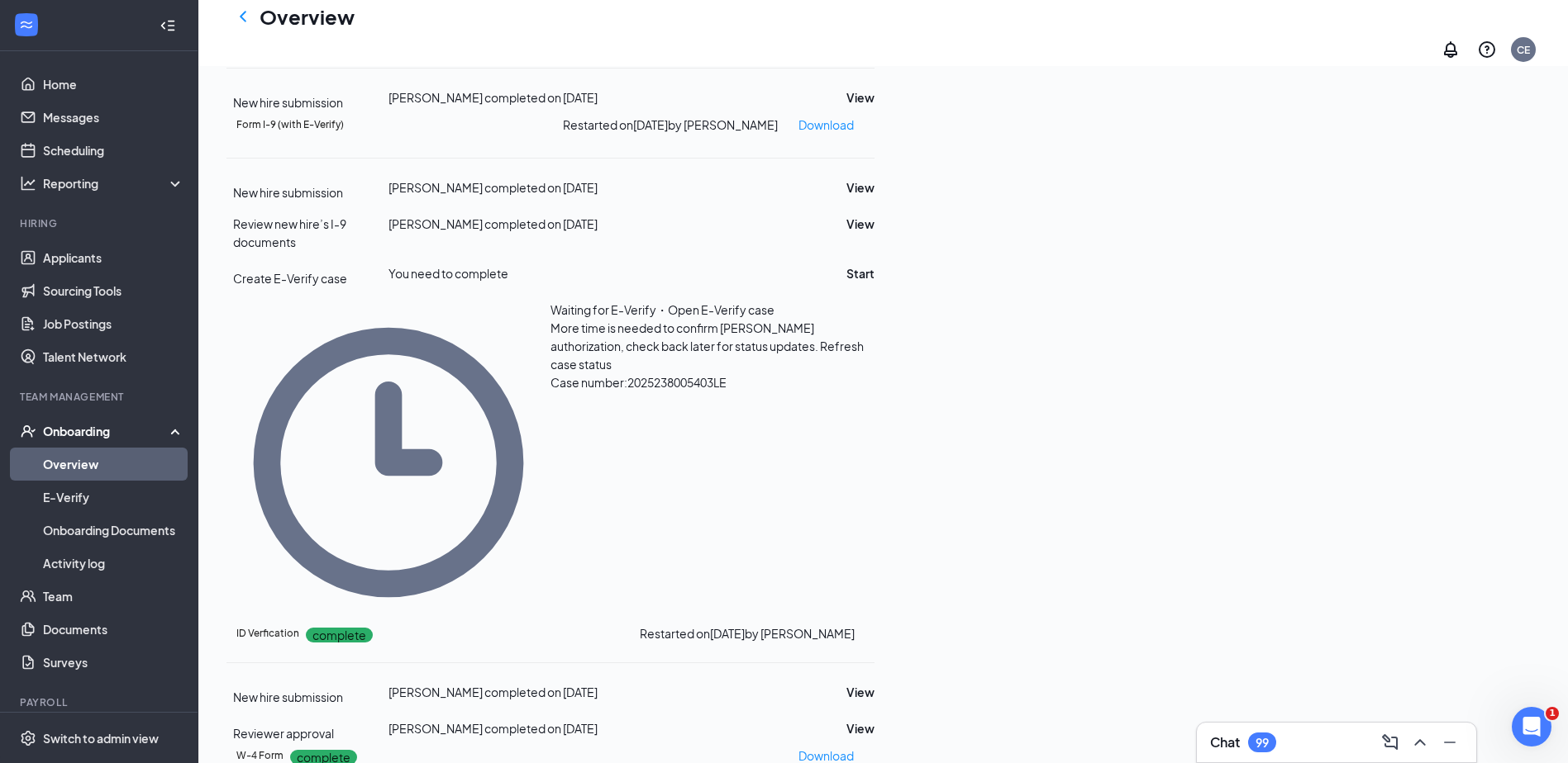
click at [844, 371] on span "Refresh case status" at bounding box center [707, 355] width 313 height 33
click at [1527, 725] on icon "Open Intercom Messenger" at bounding box center [1529, 725] width 27 height 27
